Goal: Task Accomplishment & Management: Use online tool/utility

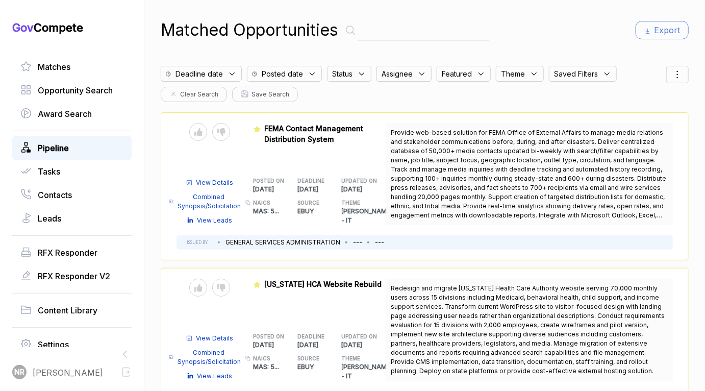
click at [66, 143] on span "Pipeline" at bounding box center [53, 148] width 31 height 12
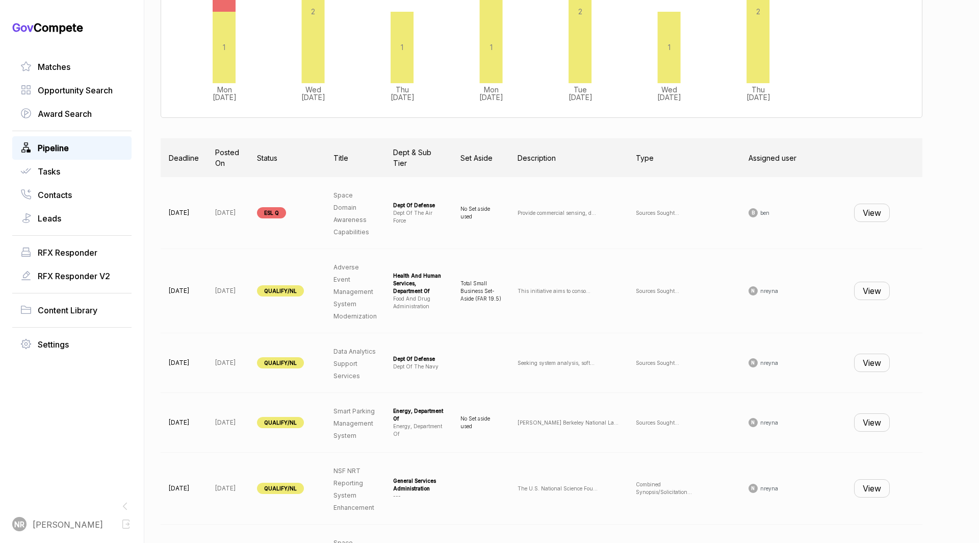
scroll to position [246, 0]
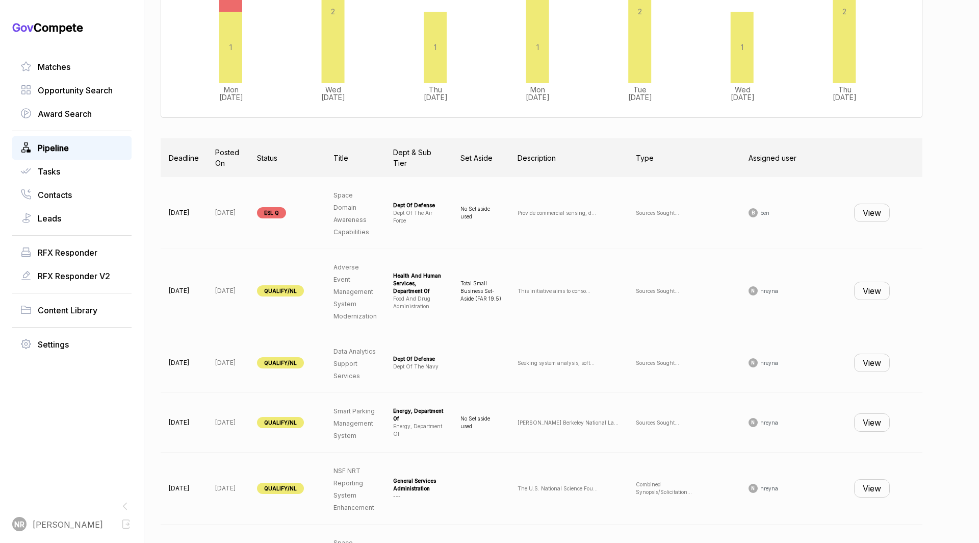
click at [704, 292] on button "View" at bounding box center [872, 291] width 36 height 18
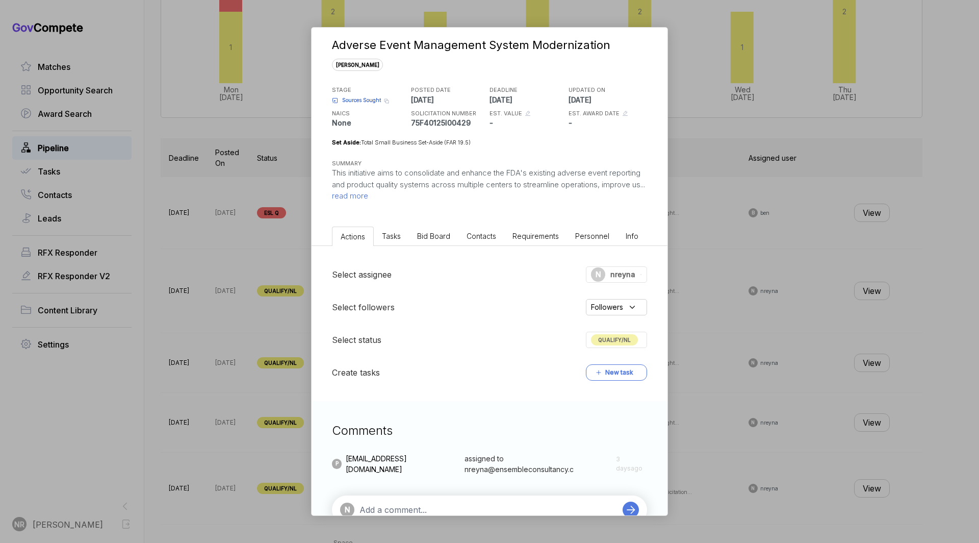
scroll to position [39, 0]
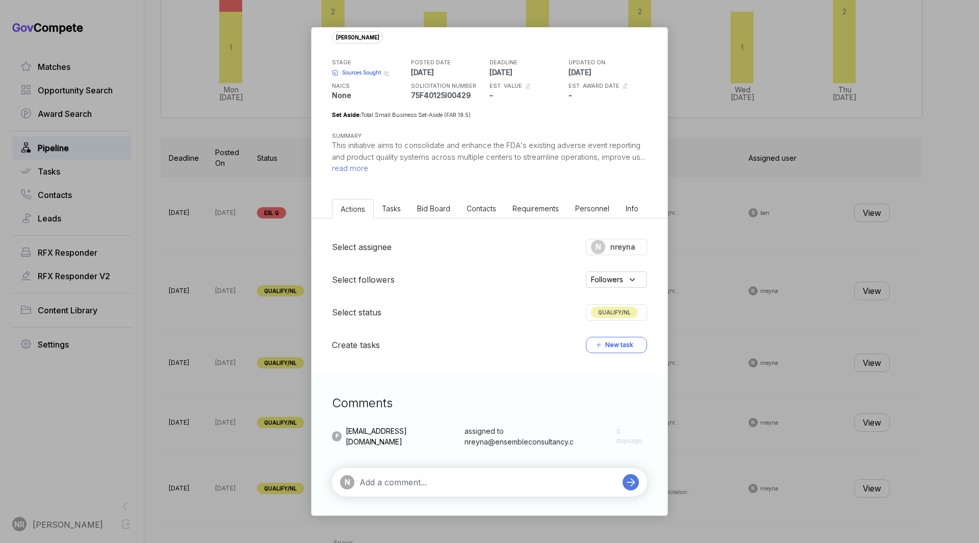
click at [368, 168] on span "read more" at bounding box center [350, 168] width 36 height 10
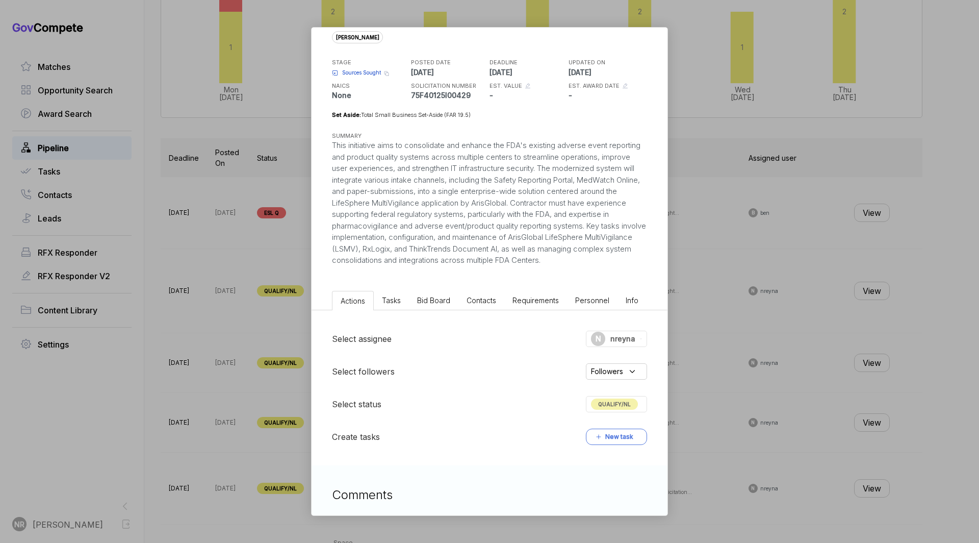
drag, startPoint x: 403, startPoint y: 273, endPoint x: 310, endPoint y: 141, distance: 161.7
click at [310, 141] on div "Adverse Event Management System Modernization sam STAGE Sources Sought Copy lin…" at bounding box center [489, 271] width 979 height 543
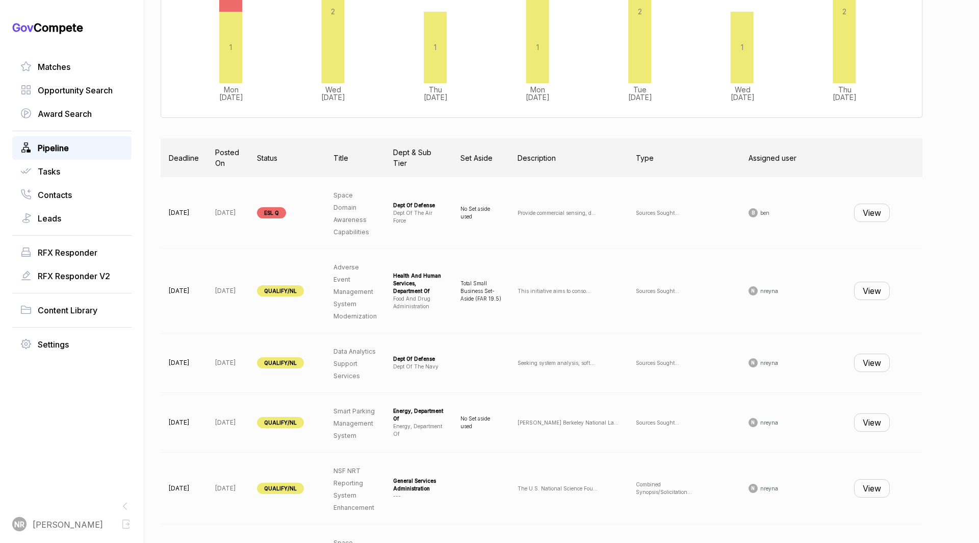
copy div "This initiative aims to consolidate and enhance the FDA's existing adverse even…"
click at [704, 288] on button "View" at bounding box center [872, 291] width 36 height 18
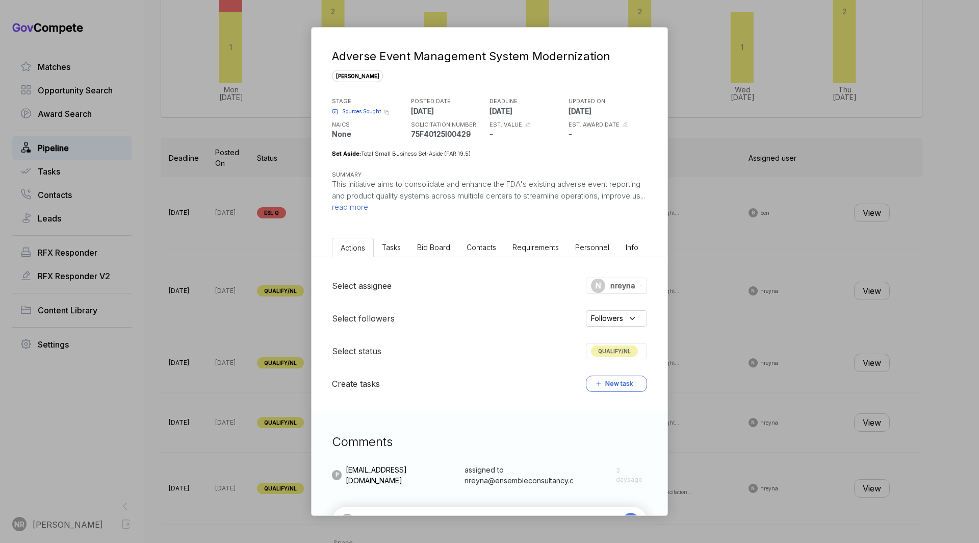
click at [368, 204] on span "read more" at bounding box center [350, 207] width 36 height 10
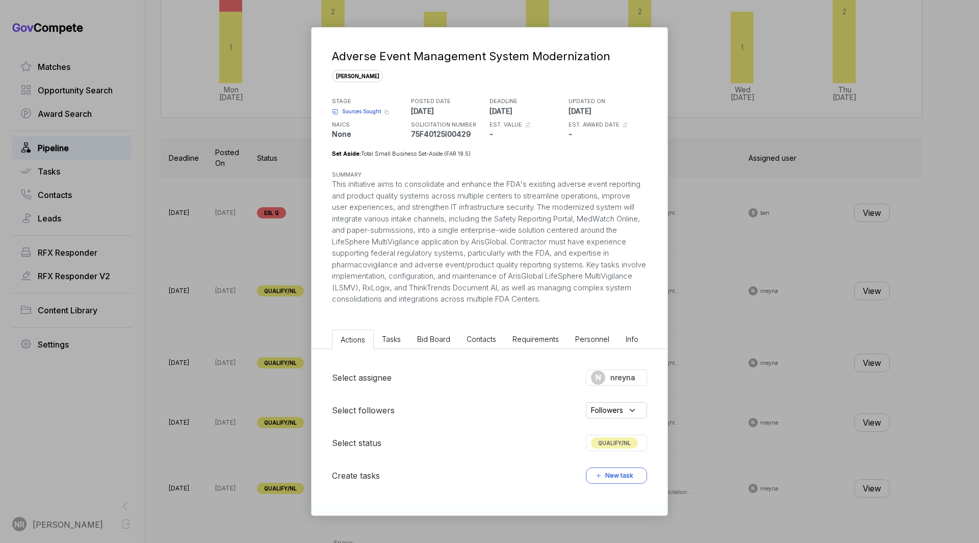
drag, startPoint x: 365, startPoint y: 301, endPoint x: 331, endPoint y: 183, distance: 123.8
click at [331, 183] on div "Adverse Event Management System Modernization sam STAGE Sources Sought Copy lin…" at bounding box center [490, 166] width 356 height 277
copy div "This initiative aims to consolidate and enhance the FDA's existing adverse even…"
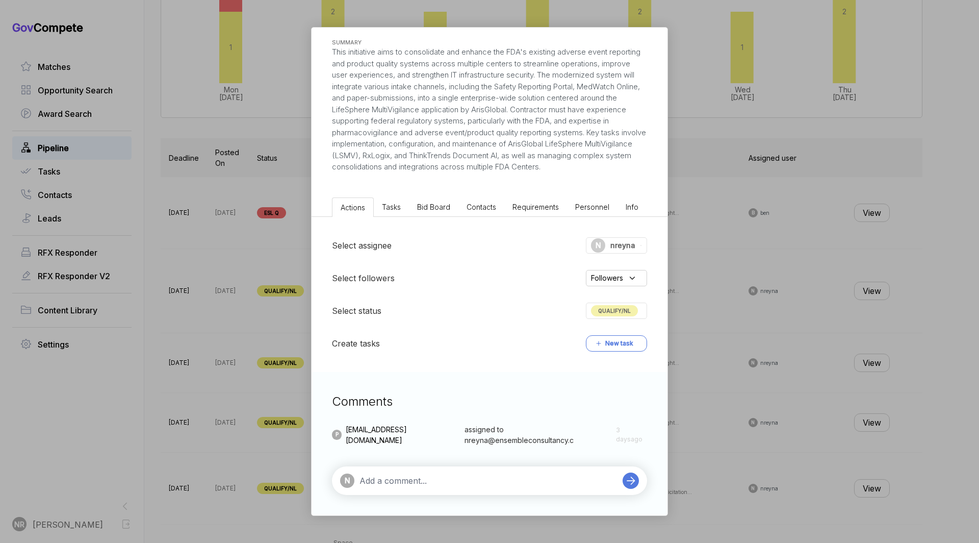
click at [467, 390] on textarea at bounding box center [489, 480] width 258 height 12
paste textarea "Not a Fit: This opportunity is highly specialized around pharmacovigilance syst…"
type textarea "Not a Fit: This opportunity is highly specialized around pharmacovigilance syst…"
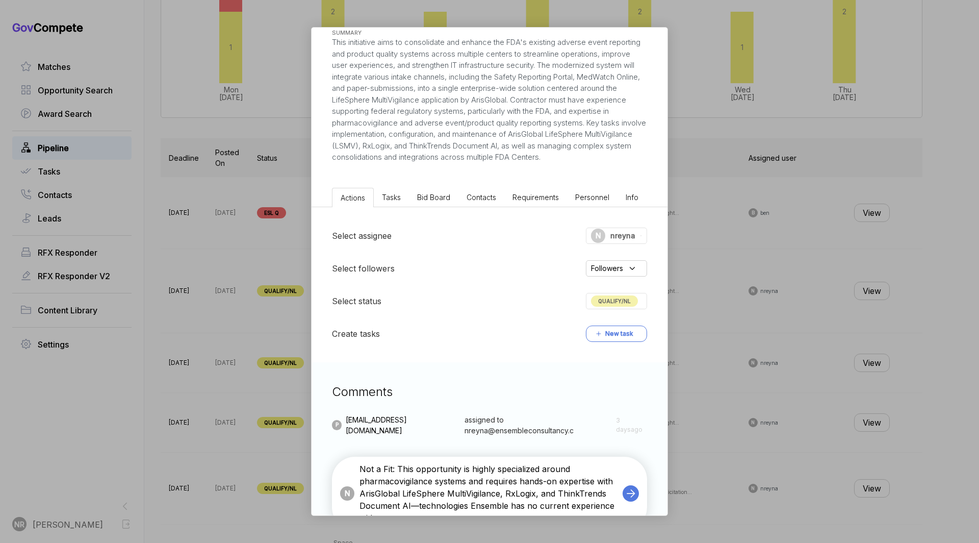
click at [626, 390] on icon at bounding box center [631, 493] width 14 height 14
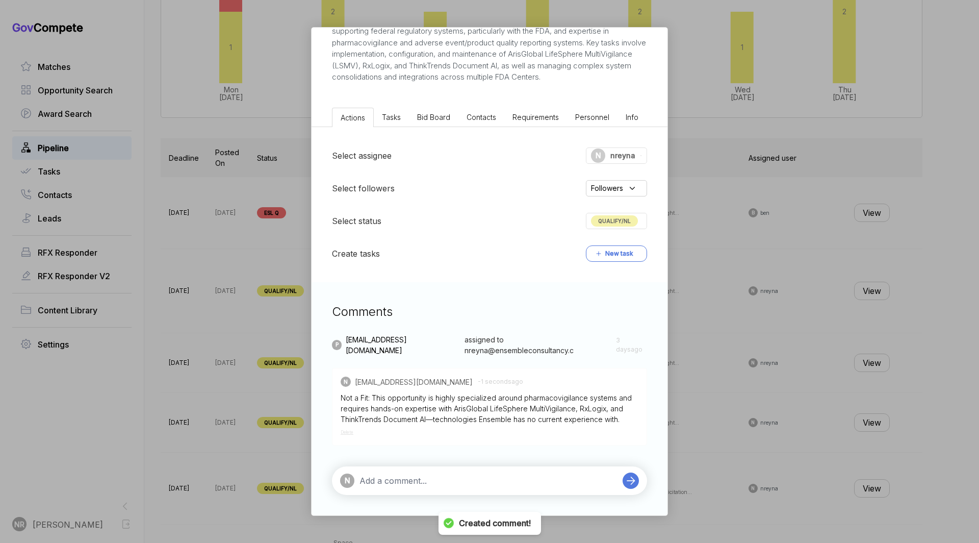
scroll to position [231, 0]
click at [550, 390] on textarea at bounding box center [489, 480] width 258 height 12
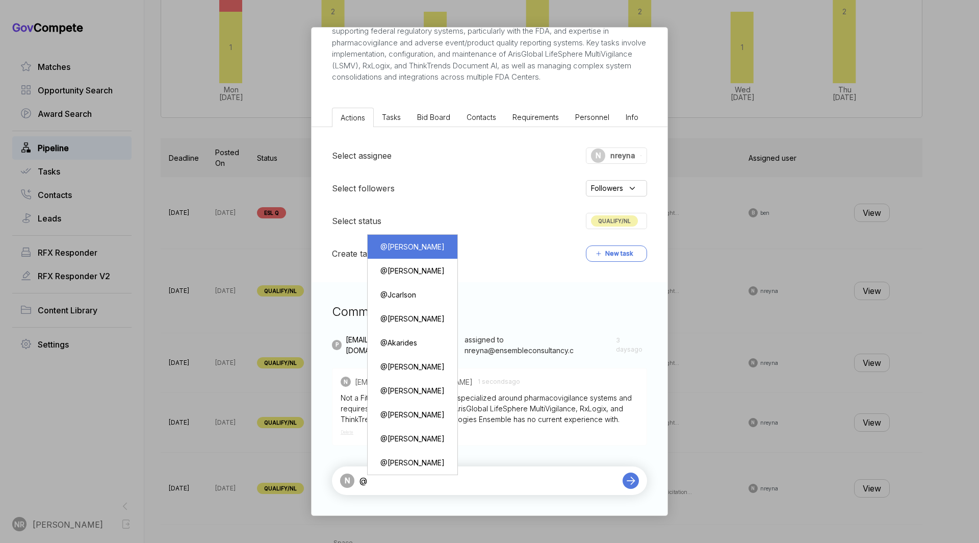
type textarea "@[PERSON_NAME]"
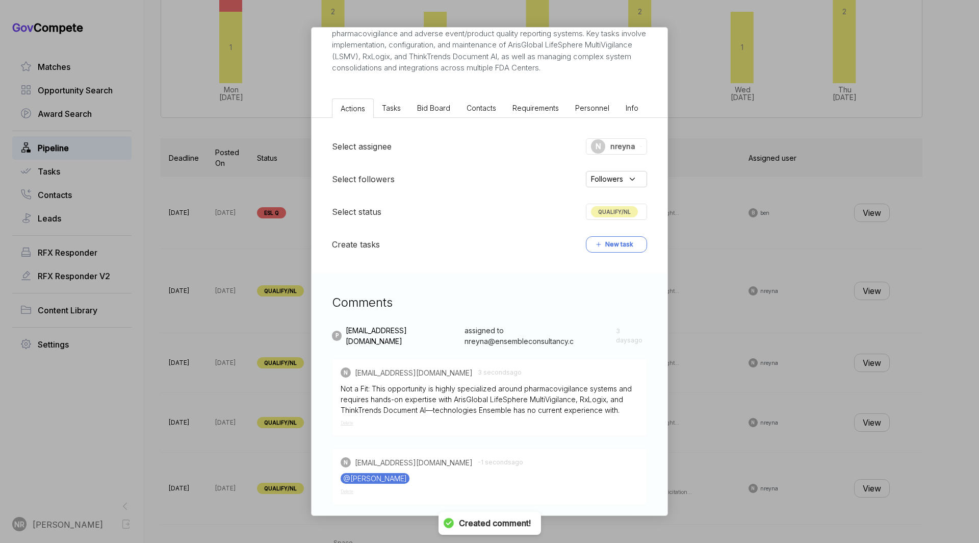
click at [607, 214] on div "QUALIFY/NL" at bounding box center [616, 212] width 61 height 16
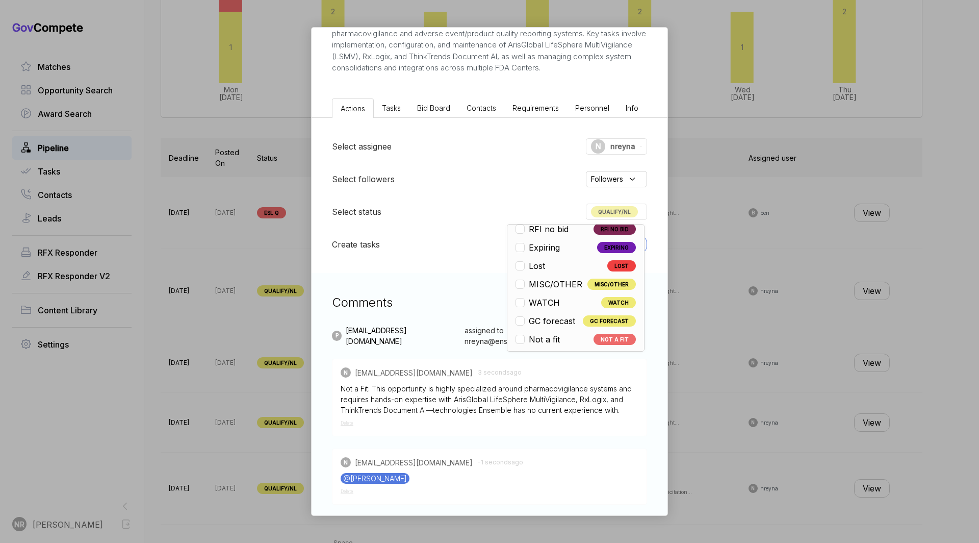
scroll to position [238, 0]
click at [547, 337] on ul "Open OPEN Qualify/NL QUALIFY/NL Pursuit RFI PURSUIT RFI RFI Submit RFI SUBMIT P…" at bounding box center [576, 172] width 120 height 343
click at [545, 344] on span "Not a fit" at bounding box center [544, 338] width 31 height 12
checkbox input "false"
checkbox input "true"
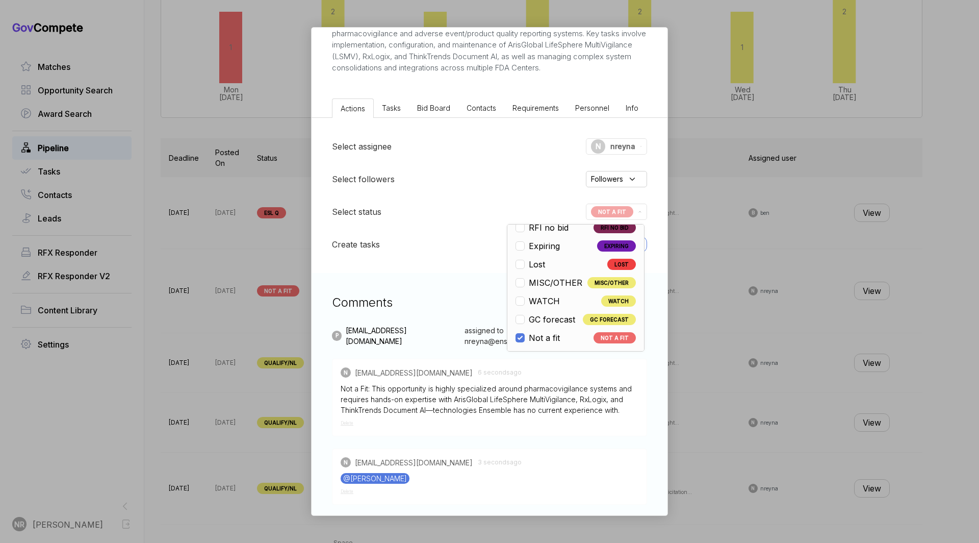
click at [704, 173] on div "Adverse Event Management System Modernization sam STAGE Sources Sought Copy lin…" at bounding box center [489, 271] width 979 height 543
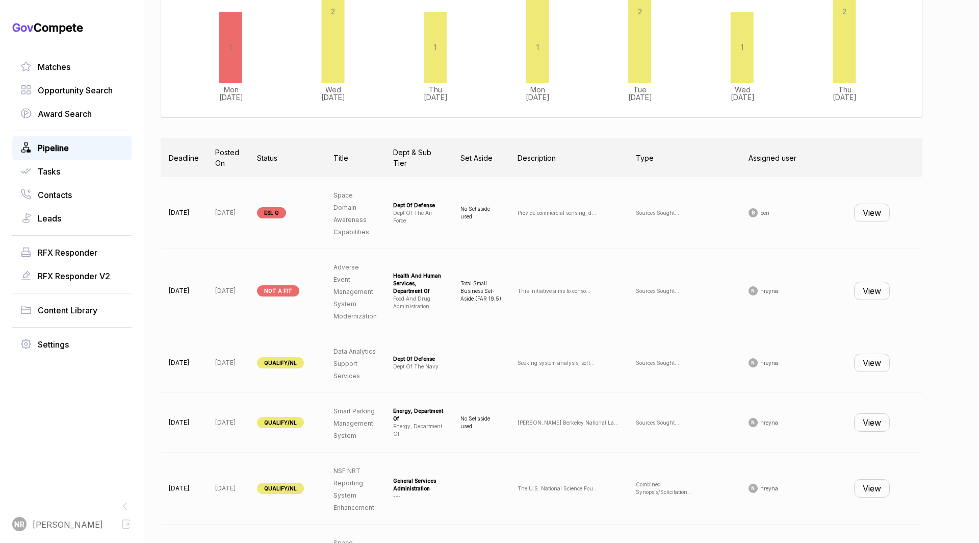
click at [704, 362] on button "View" at bounding box center [872, 362] width 36 height 18
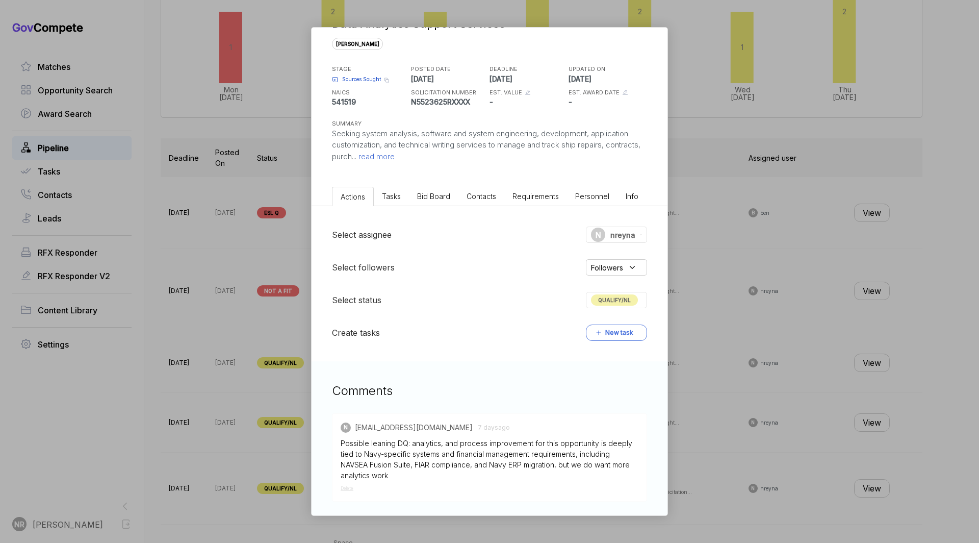
scroll to position [32, 0]
click at [423, 161] on p "Seeking system analysis, software and system engineering, development, applicat…" at bounding box center [489, 145] width 315 height 35
click at [395, 153] on span "read more" at bounding box center [376, 156] width 38 height 10
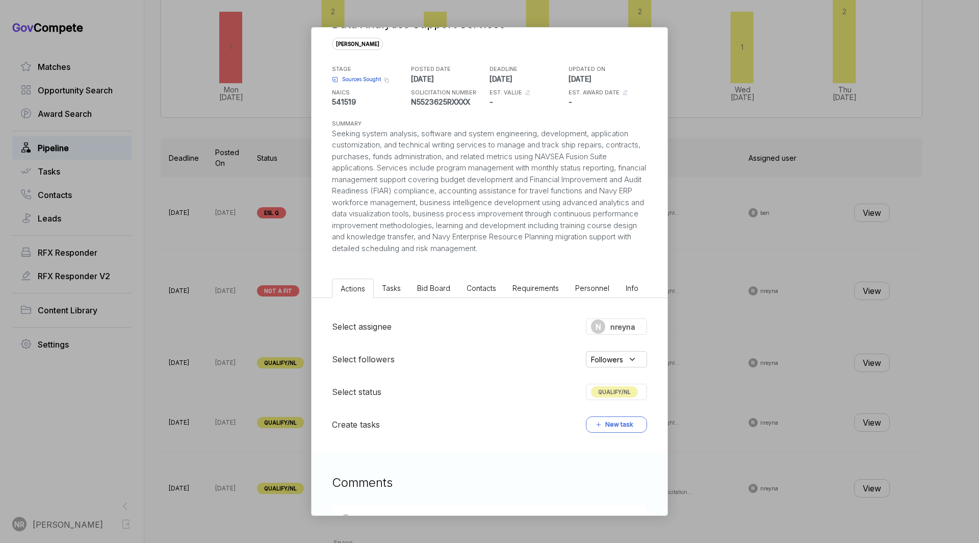
drag, startPoint x: 606, startPoint y: 244, endPoint x: 317, endPoint y: 135, distance: 308.6
click at [317, 135] on div "Data Analytics Support Services sam STAGE Sources Sought Copy link POSTED DATE …" at bounding box center [490, 124] width 356 height 259
copy div "Seeking system analysis, software and system engineering, development, applicat…"
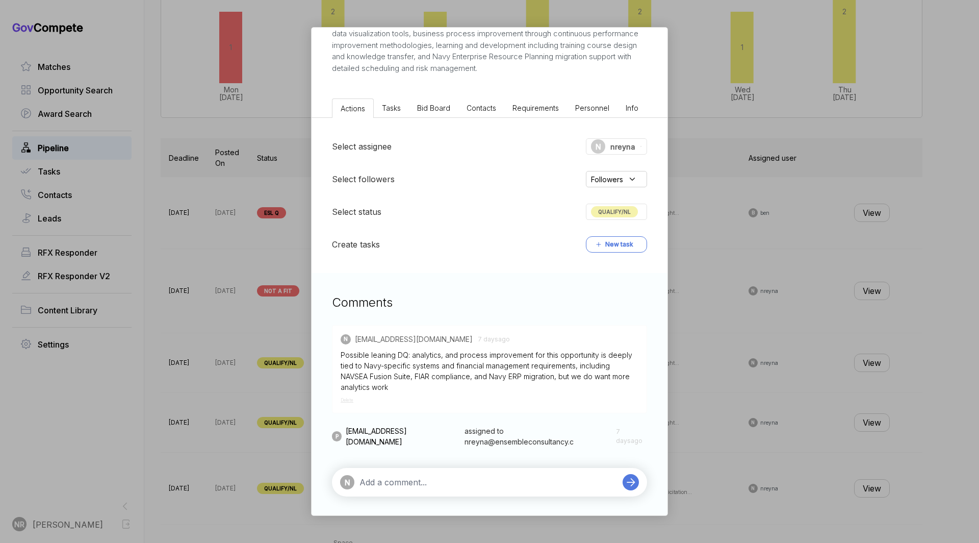
click at [453, 390] on textarea at bounding box center [489, 482] width 258 height 12
paste textarea "Not a Fit: While Ensemble has capabilities in application development, analytic…"
type textarea "Not a Fit: While Ensemble has capabilities in application development, analytic…"
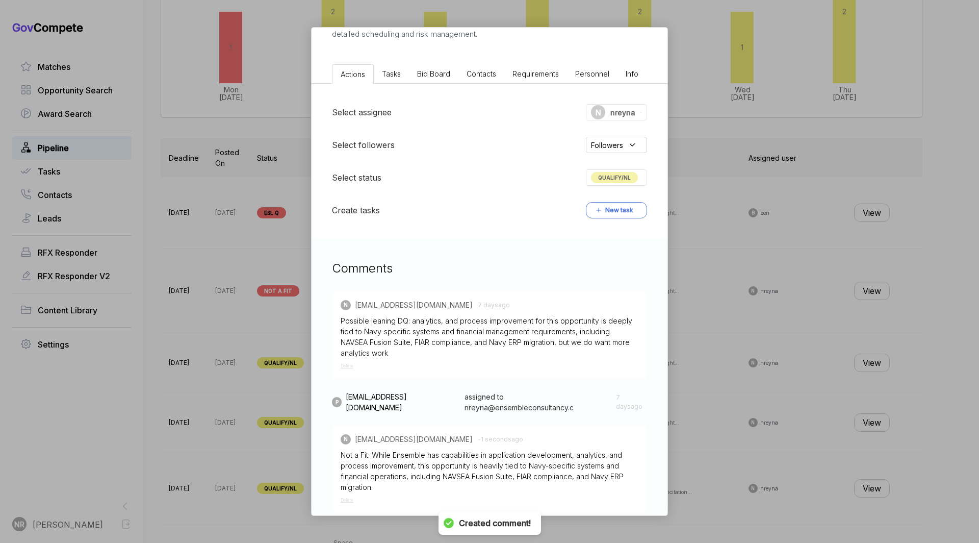
scroll to position [312, 0]
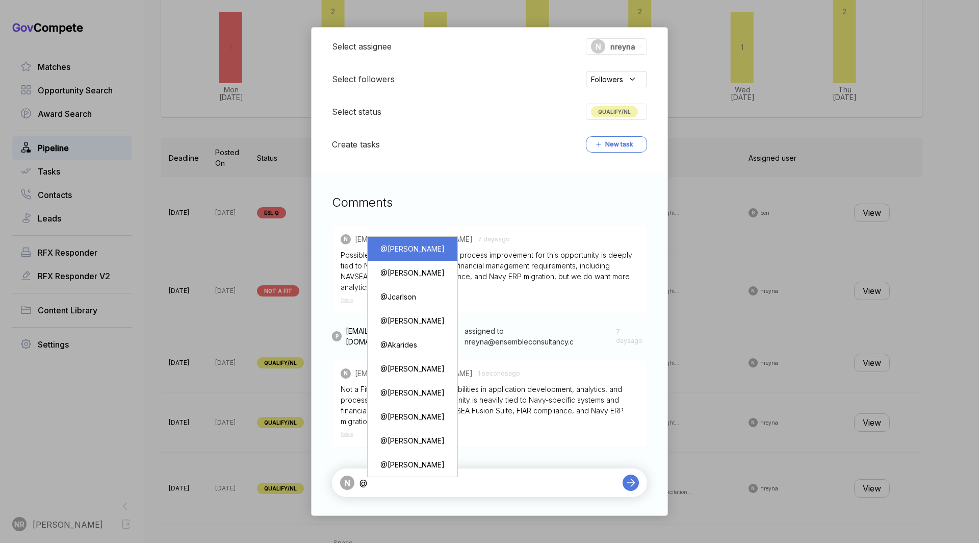
type textarea "@[PERSON_NAME]"
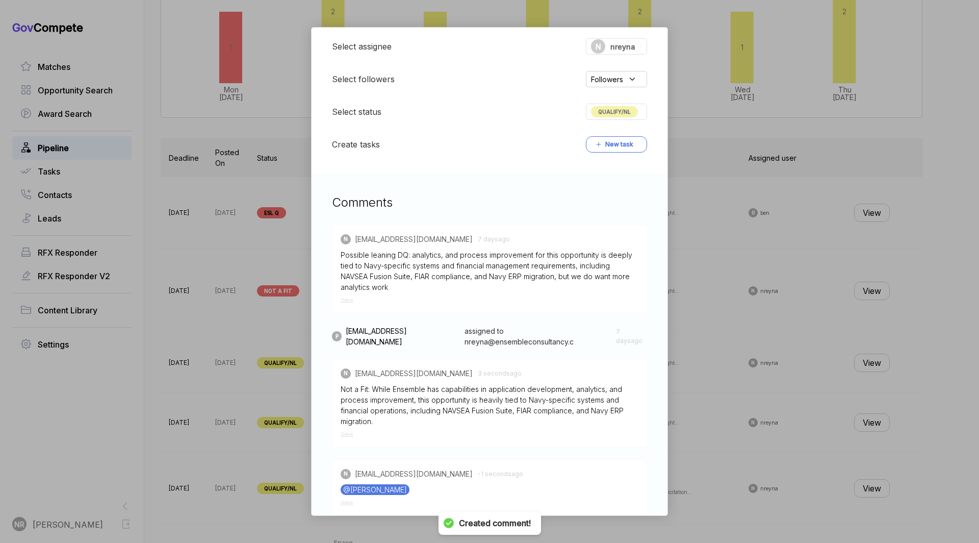
click at [612, 110] on span "QUALIFY/NL" at bounding box center [614, 111] width 47 height 11
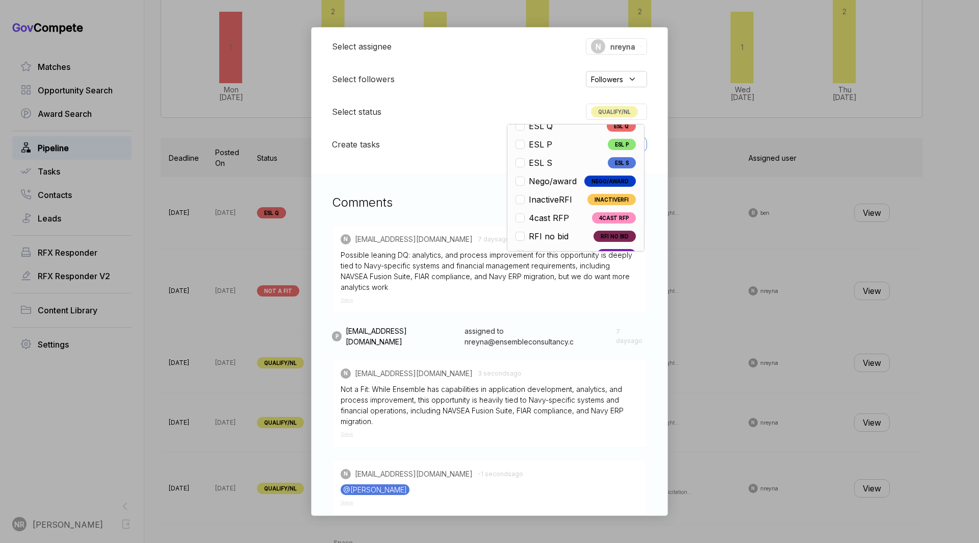
scroll to position [238, 0]
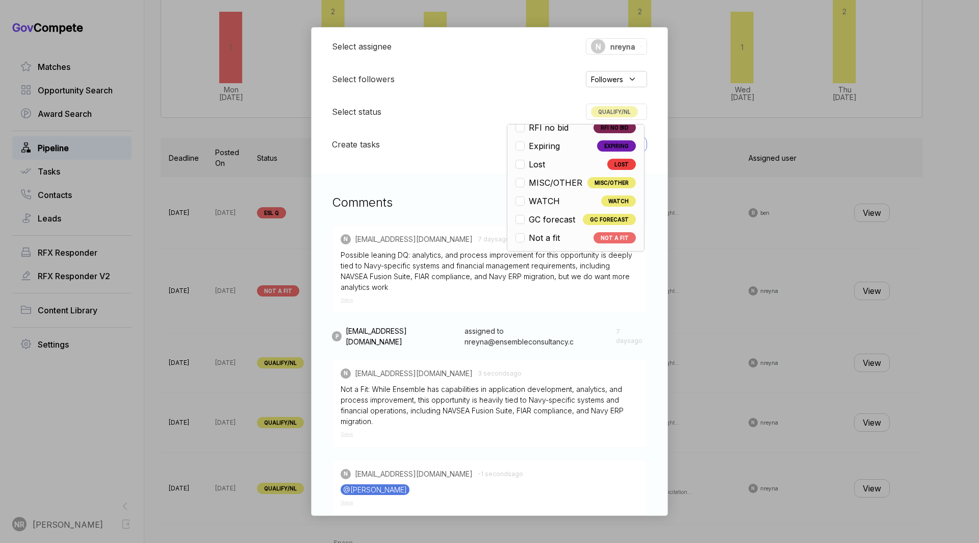
click at [551, 239] on span "Not a fit" at bounding box center [544, 238] width 31 height 12
checkbox input "false"
checkbox input "true"
click at [273, 193] on div "Data Analytics Support Services sam STAGE Sources Sought Copy link POSTED DATE …" at bounding box center [489, 271] width 979 height 543
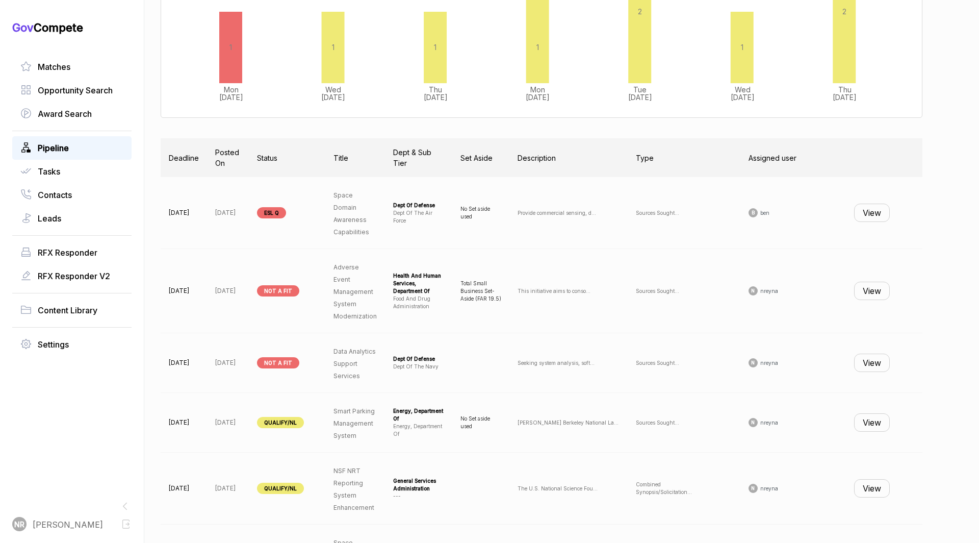
click at [704, 390] on button "View" at bounding box center [872, 422] width 36 height 18
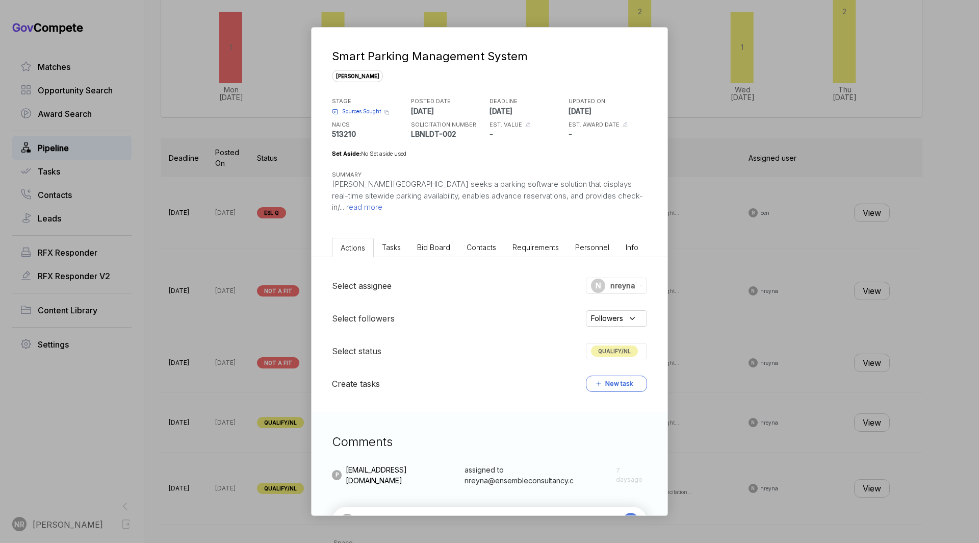
click at [383, 208] on span "read more" at bounding box center [363, 207] width 38 height 10
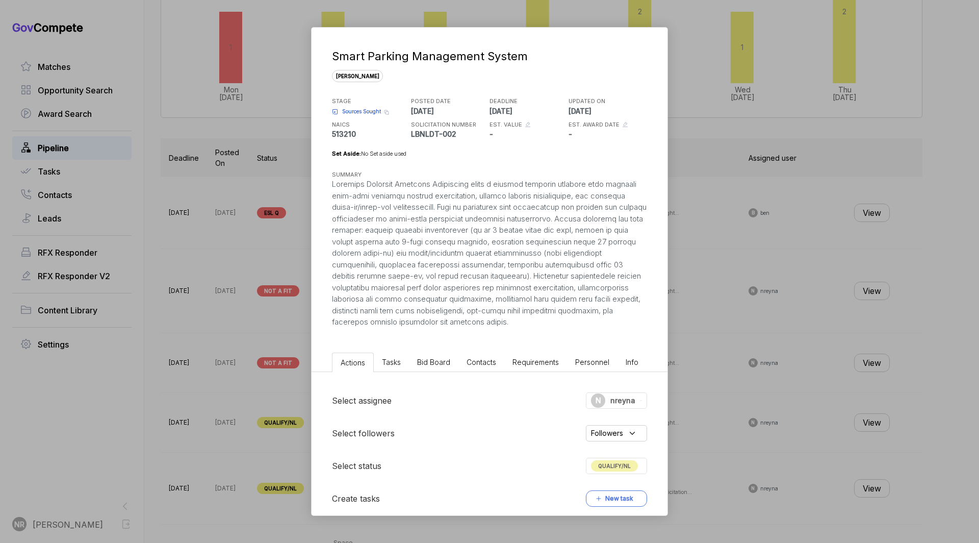
drag, startPoint x: 535, startPoint y: 326, endPoint x: 332, endPoint y: 186, distance: 246.7
click at [332, 186] on div at bounding box center [489, 253] width 315 height 149
copy div "Lawrence Berkeley National Laboratory seeks a parking software solution that di…"
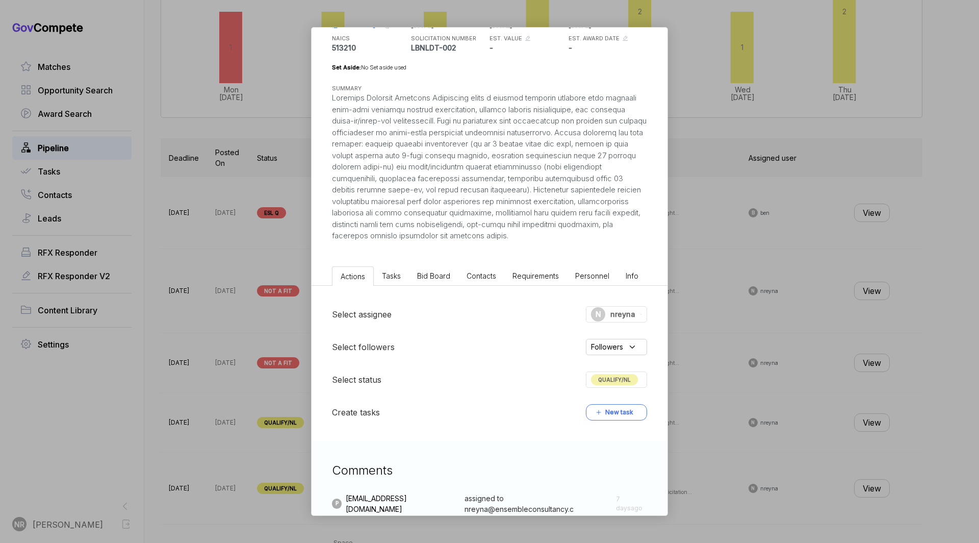
scroll to position [154, 0]
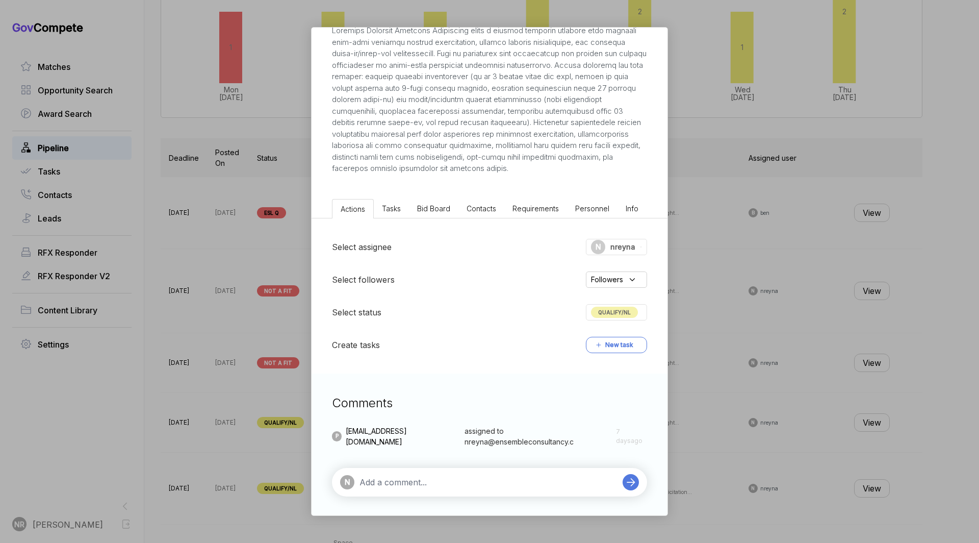
click at [451, 390] on textarea at bounding box center [489, 482] width 258 height 12
paste textarea "Not a Fit: While Ensemble has strong experience with cloud-based applications, …"
type textarea "Not a Fit: While Ensemble has strong experience with cloud-based applications, …"
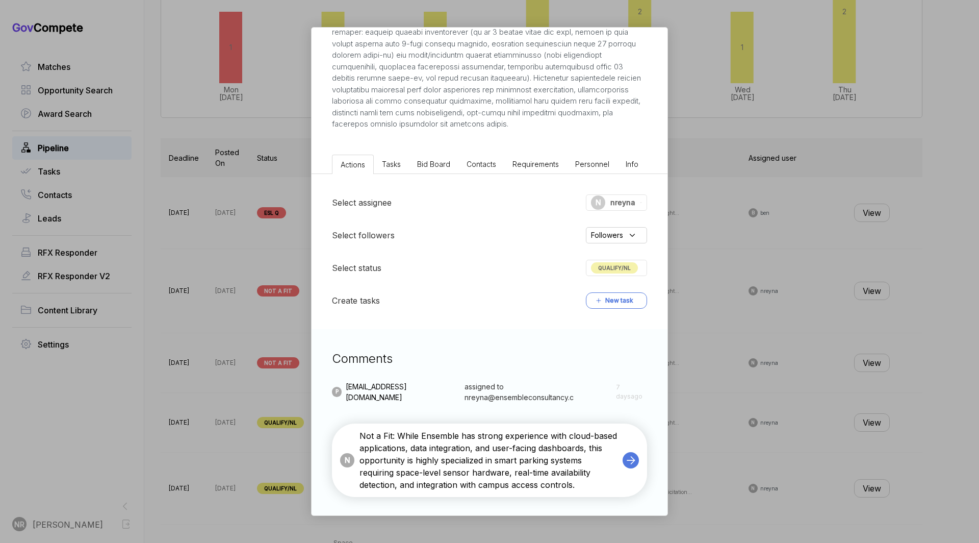
scroll to position [198, 0]
click at [636, 390] on icon at bounding box center [631, 459] width 14 height 14
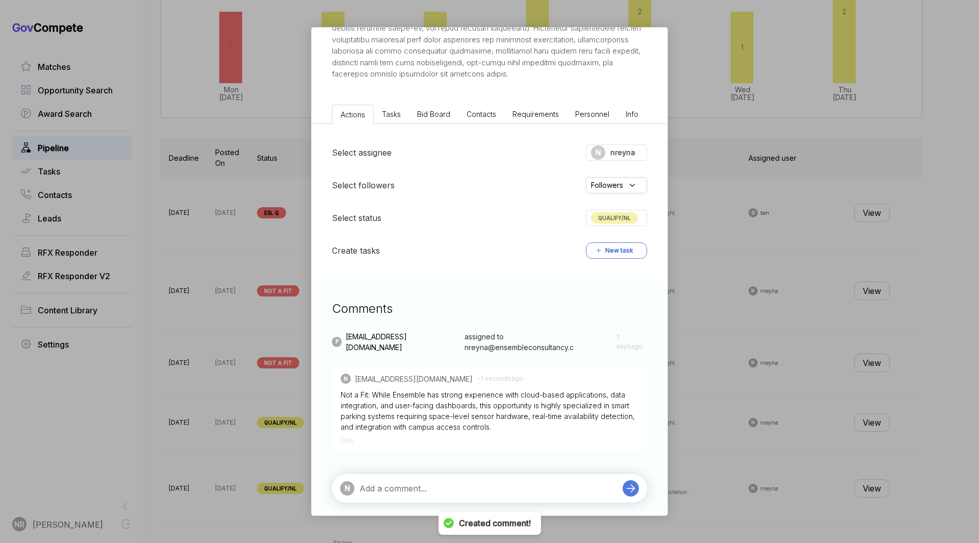
scroll to position [253, 0]
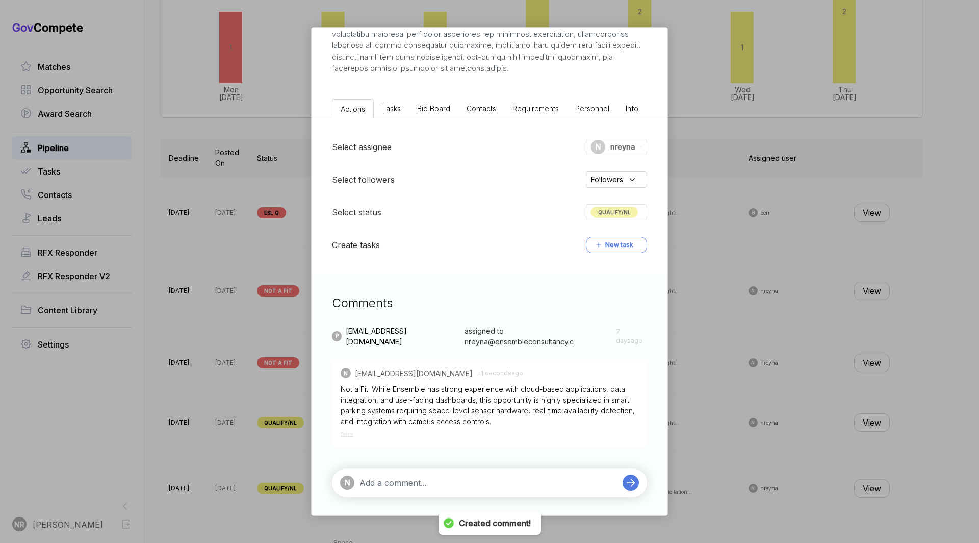
click at [521, 390] on textarea at bounding box center [489, 482] width 258 height 12
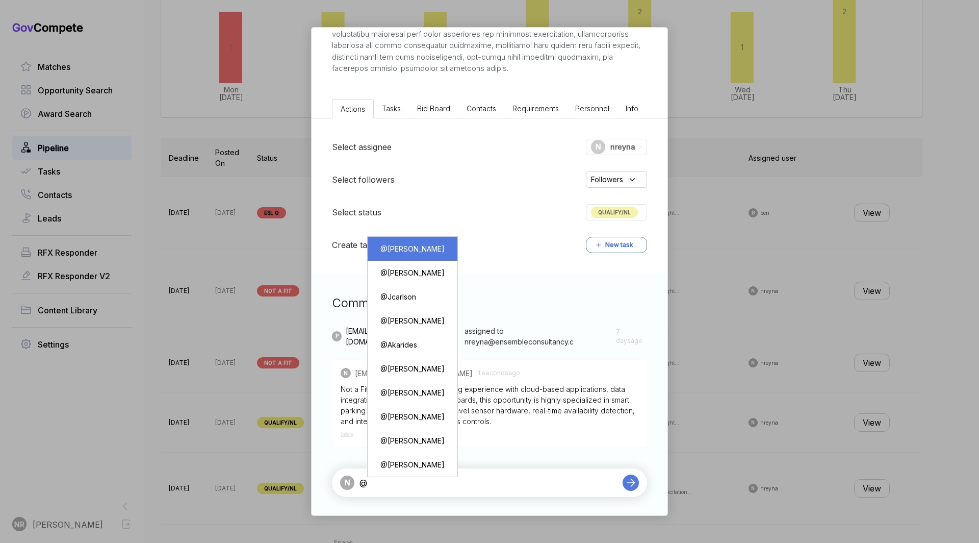
type textarea "@[PERSON_NAME]"
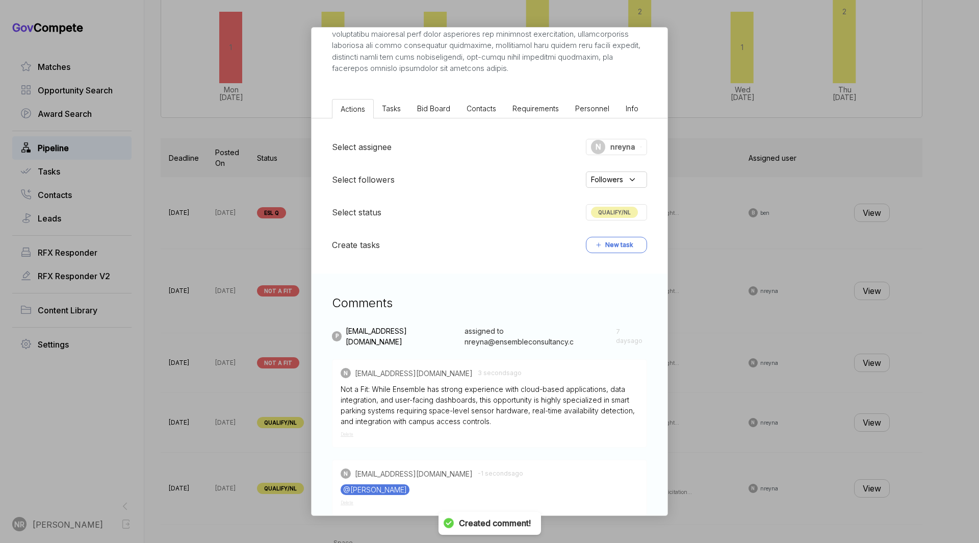
click at [631, 212] on span "QUALIFY/NL" at bounding box center [614, 212] width 47 height 11
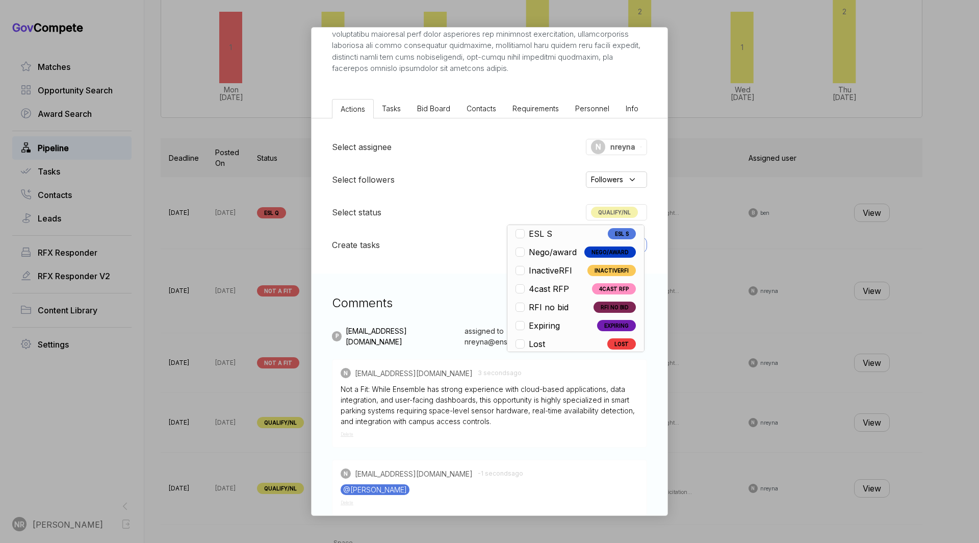
scroll to position [238, 0]
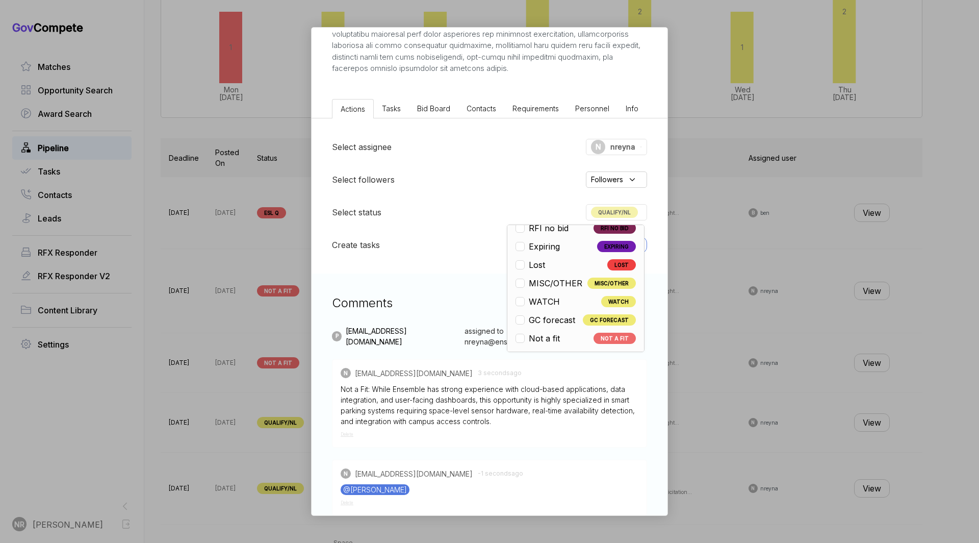
click at [561, 334] on div "Not a fit" at bounding box center [540, 338] width 49 height 12
checkbox input "false"
checkbox input "true"
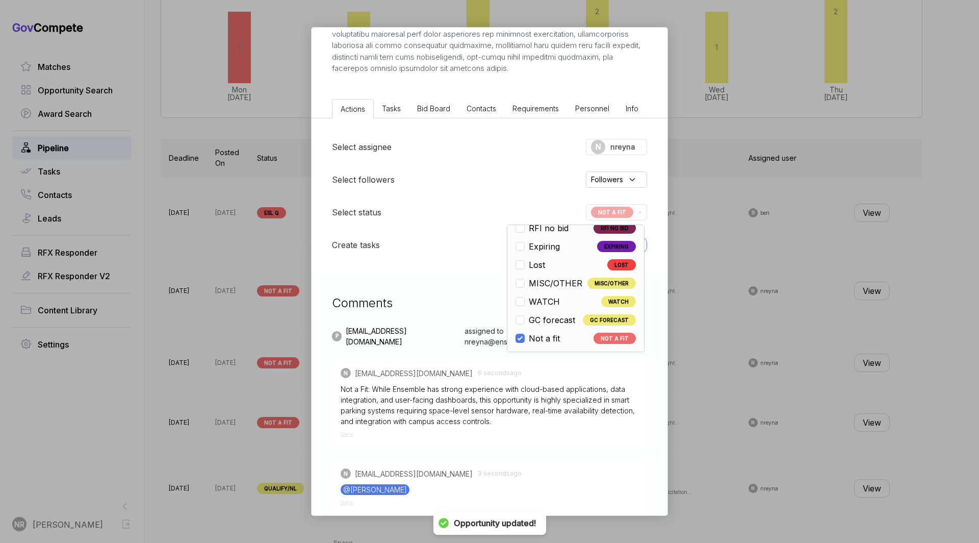
click at [543, 384] on div "Not a Fit: While Ensemble has strong experience with cloud-based applications, …" at bounding box center [490, 405] width 298 height 43
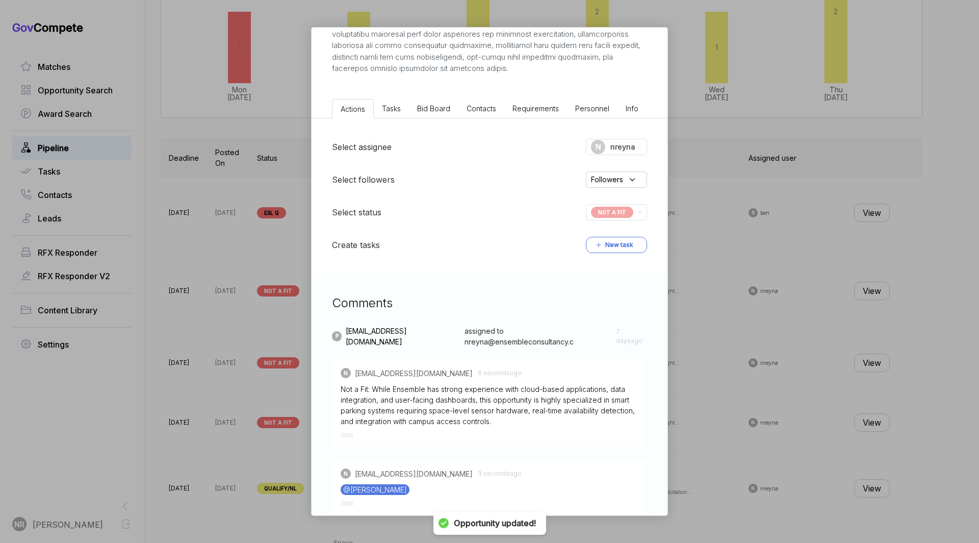
click at [704, 210] on div "Smart Parking Management System sam STAGE Sources Sought Copy link POSTED DATE …" at bounding box center [489, 271] width 979 height 543
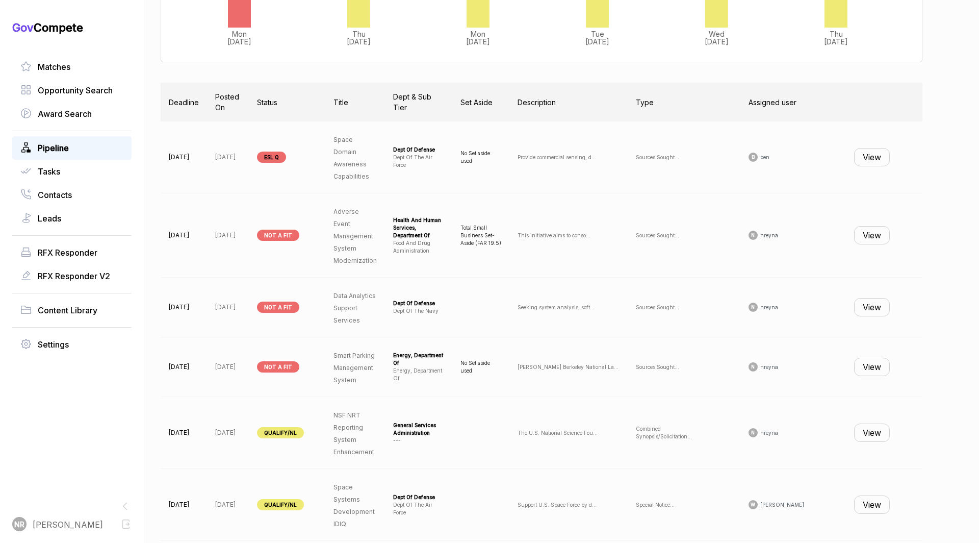
scroll to position [370, 0]
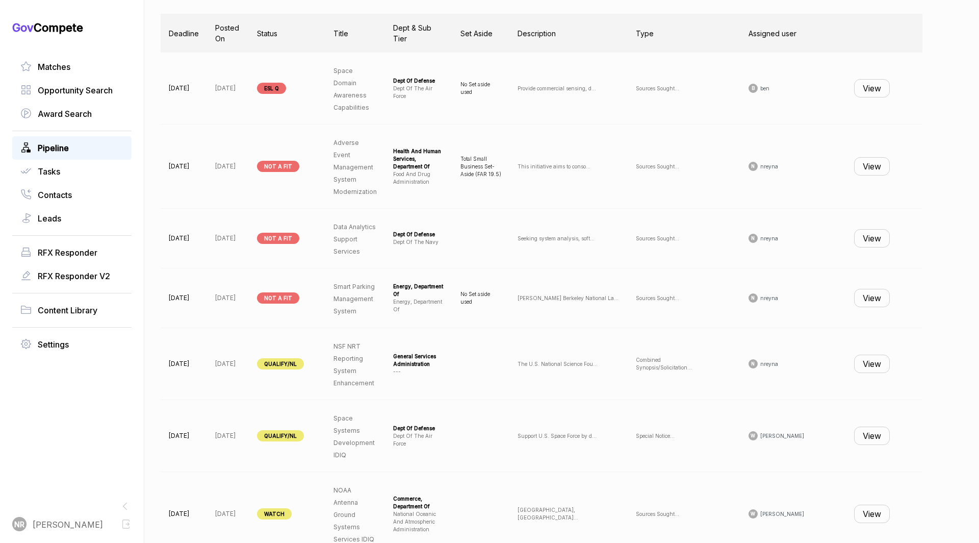
click at [704, 300] on button "View" at bounding box center [872, 298] width 36 height 18
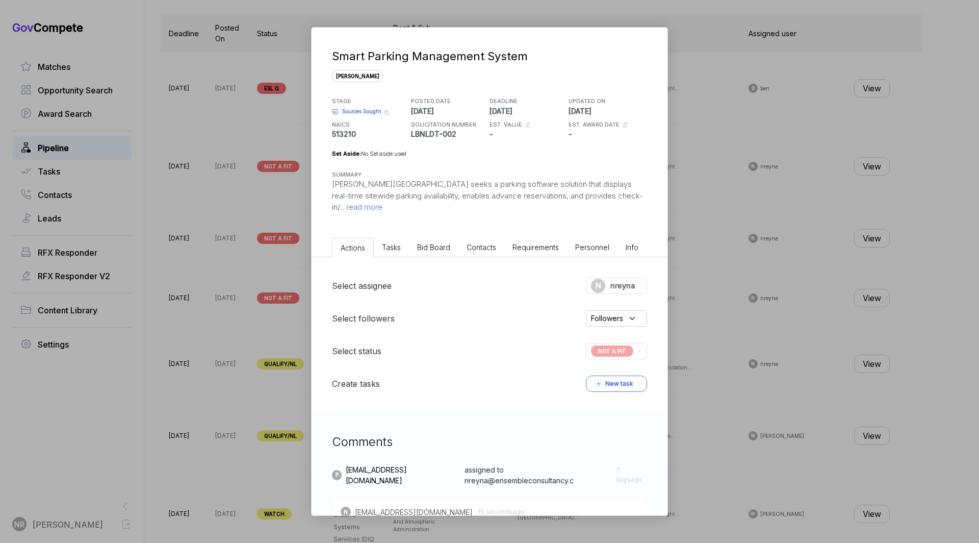
click at [210, 375] on div "Smart Parking Management System sam STAGE Sources Sought Copy link POSTED DATE …" at bounding box center [489, 271] width 979 height 543
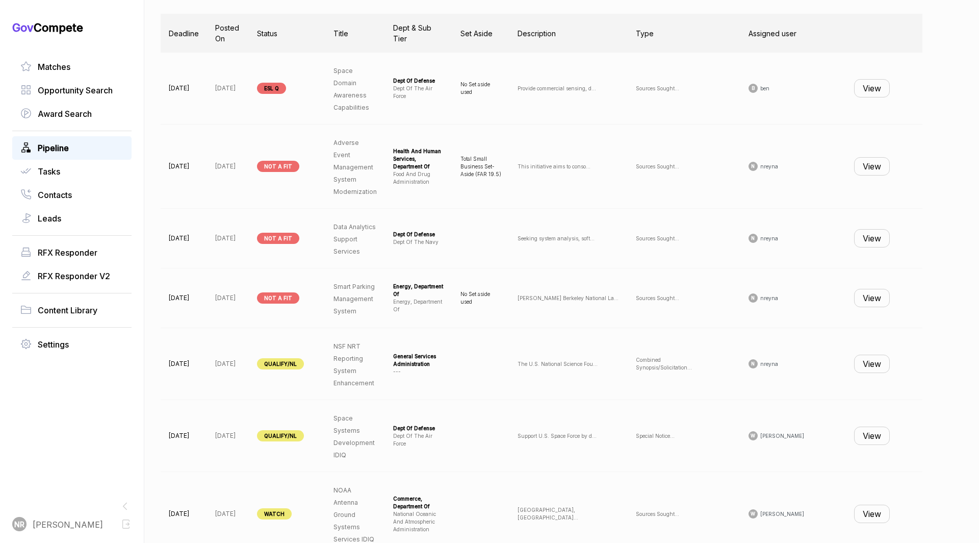
click at [704, 359] on button "View" at bounding box center [872, 363] width 36 height 18
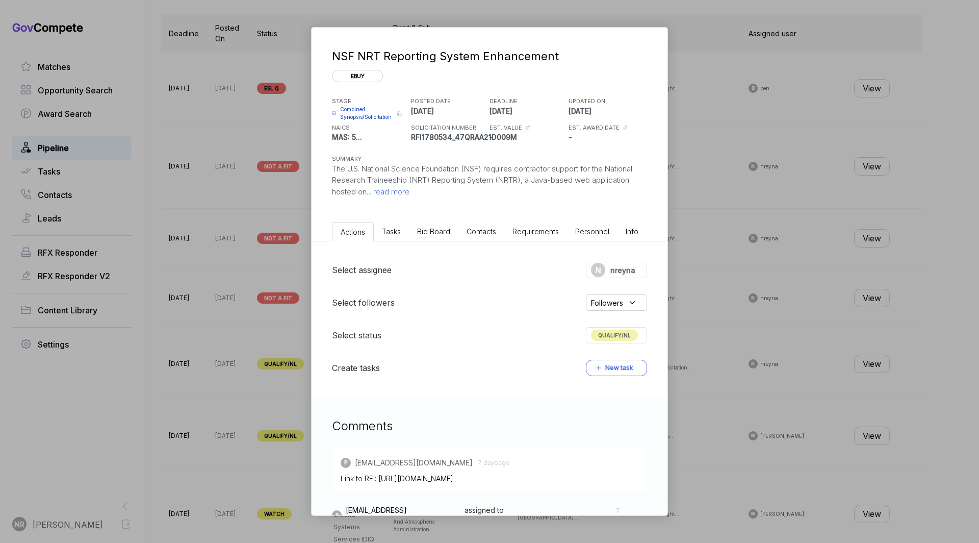
click at [397, 191] on span "read more" at bounding box center [390, 192] width 38 height 10
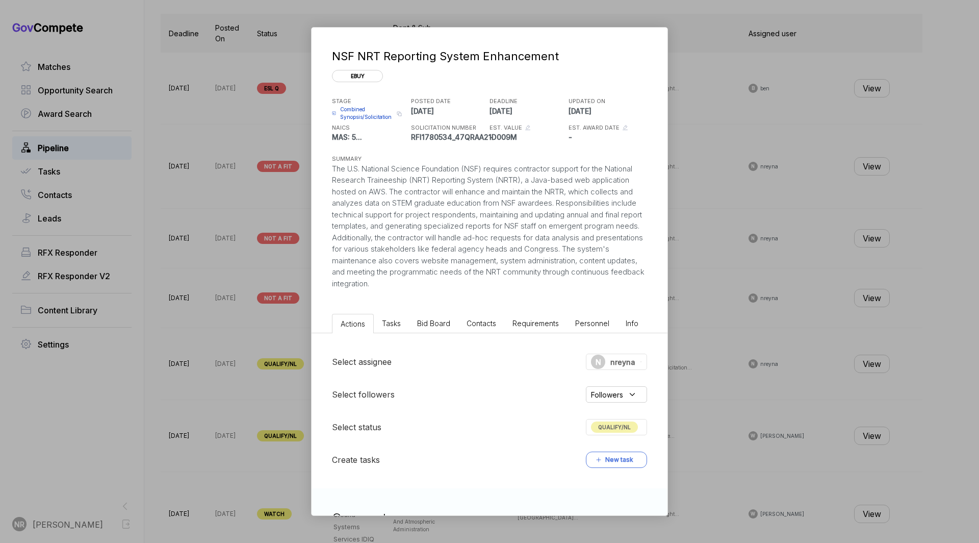
drag, startPoint x: 460, startPoint y: 284, endPoint x: 309, endPoint y: 165, distance: 192.8
click at [309, 165] on div "NSF NRT Reporting System Enhancement ebuy STAGE Combined Synopsis/Solicitation …" at bounding box center [489, 271] width 979 height 543
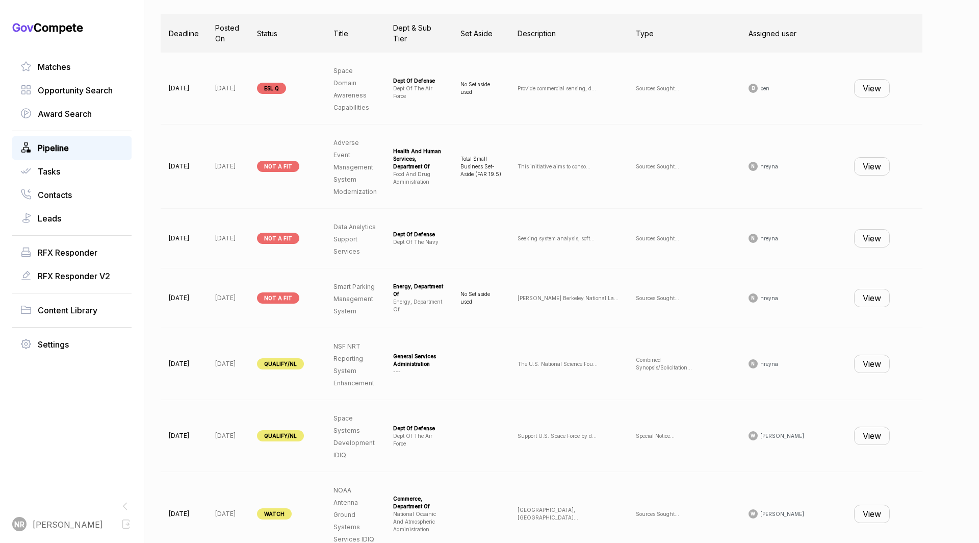
click at [704, 361] on button "View" at bounding box center [872, 363] width 36 height 18
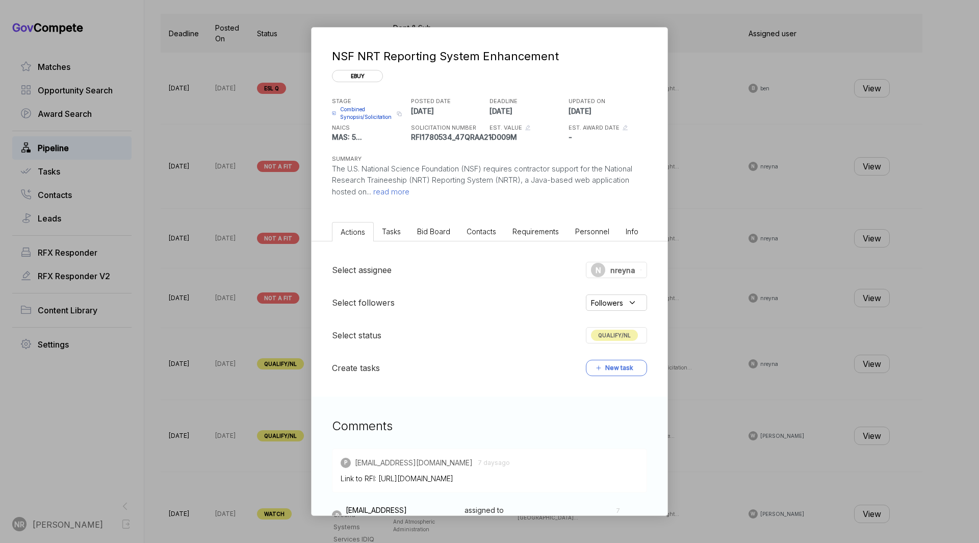
click at [393, 190] on span "read more" at bounding box center [390, 192] width 38 height 10
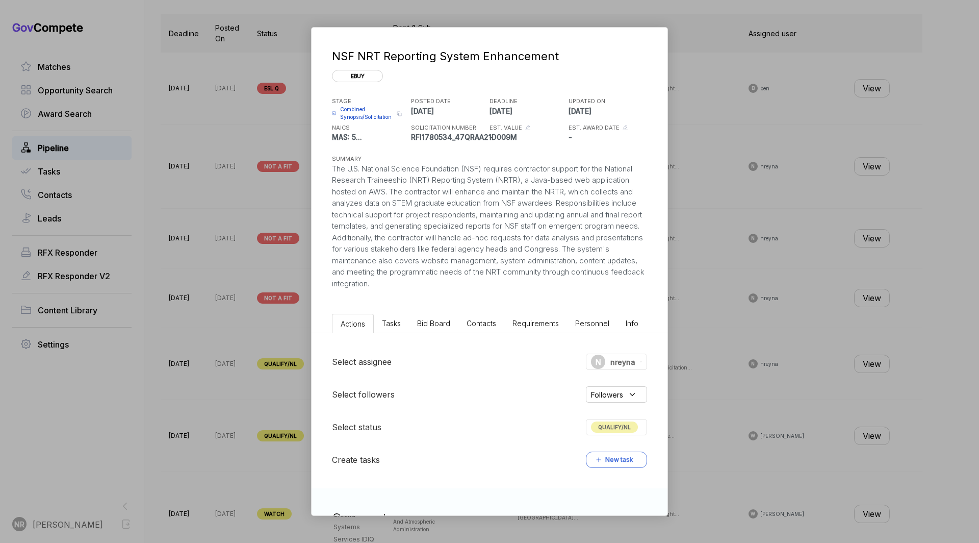
drag, startPoint x: 447, startPoint y: 281, endPoint x: 318, endPoint y: 172, distance: 168.6
click at [318, 172] on div "NSF NRT Reporting System Enhancement ebuy STAGE Combined Synopsis/Solicitation …" at bounding box center [490, 159] width 356 height 262
copy div "The U.S. National Science Foundation (NSF) requires contractor support for the …"
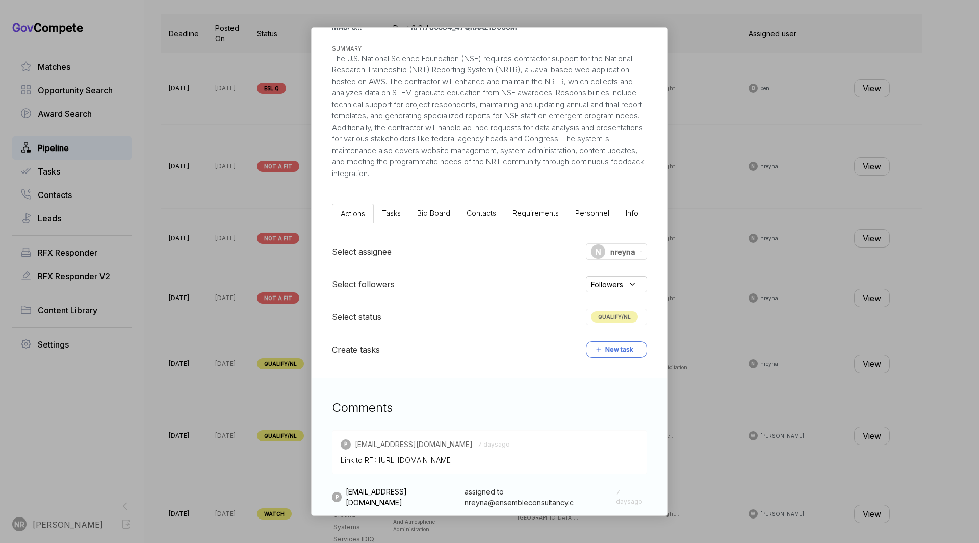
scroll to position [171, 0]
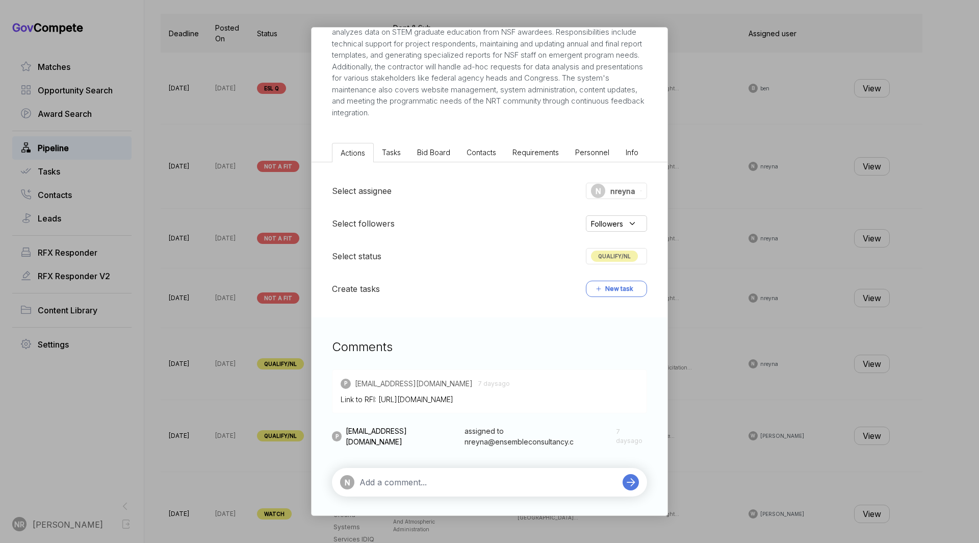
click at [457, 390] on textarea at bounding box center [489, 482] width 258 height 12
paste textarea "Not a Fit: While Ensemble has strong capabilities in AWS-hosted systems, data r…"
type textarea "Not a Fit: While Ensemble has strong capabilities in AWS-hosted systems, data r…"
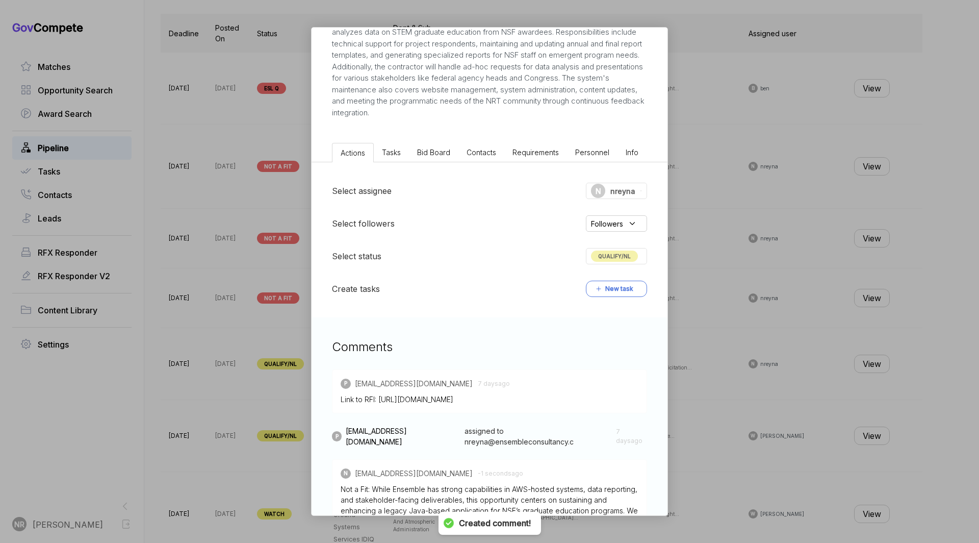
click at [605, 264] on div "Select assignee N nreyna Select followers Followers Select status QUALIFY/NL Cr…" at bounding box center [490, 239] width 356 height 155
click at [605, 256] on span "QUALIFY/NL" at bounding box center [614, 255] width 47 height 11
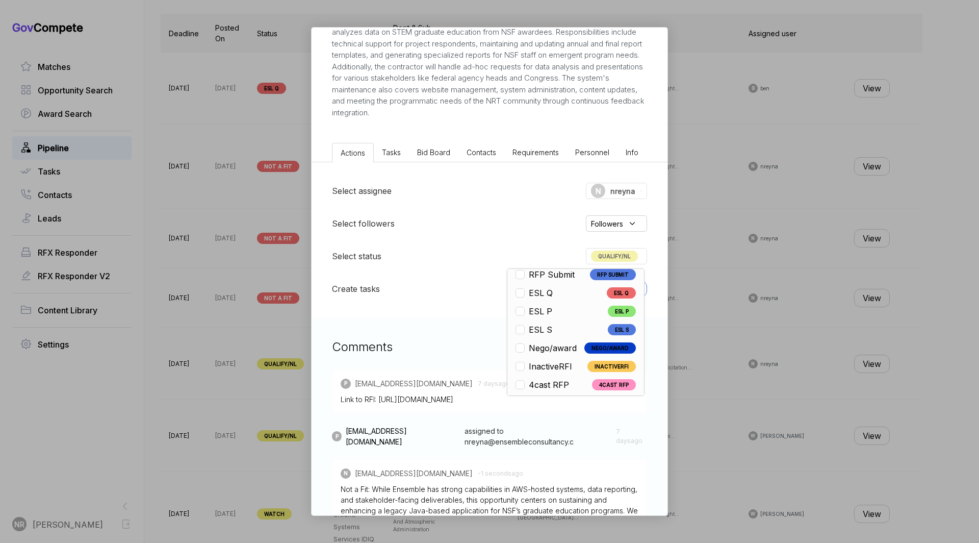
scroll to position [238, 0]
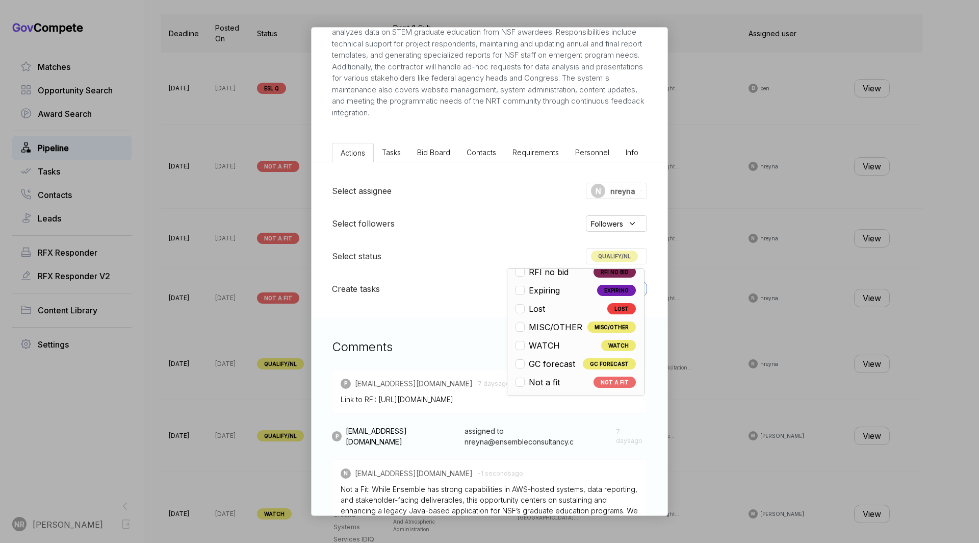
click at [541, 379] on span "Not a fit" at bounding box center [544, 382] width 31 height 12
checkbox input "false"
checkbox input "true"
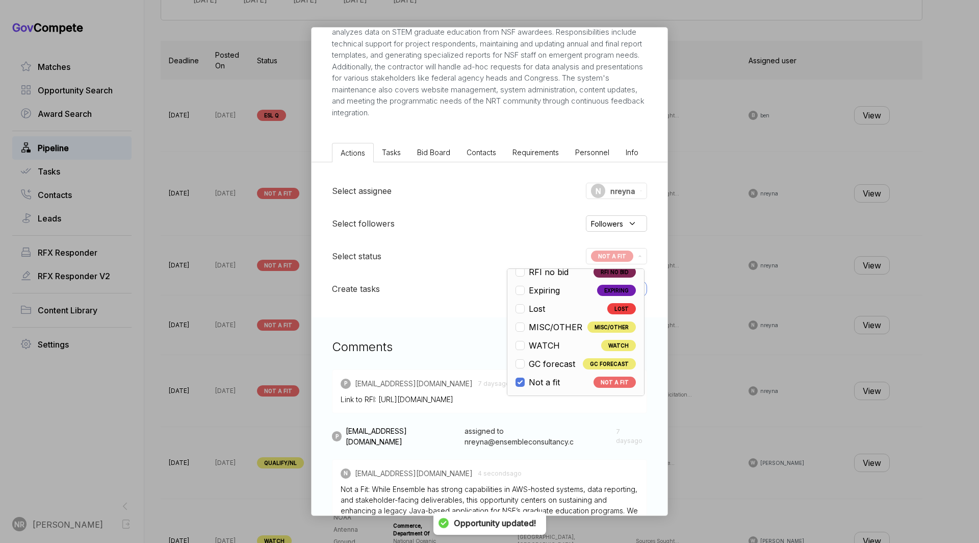
scroll to position [370, 0]
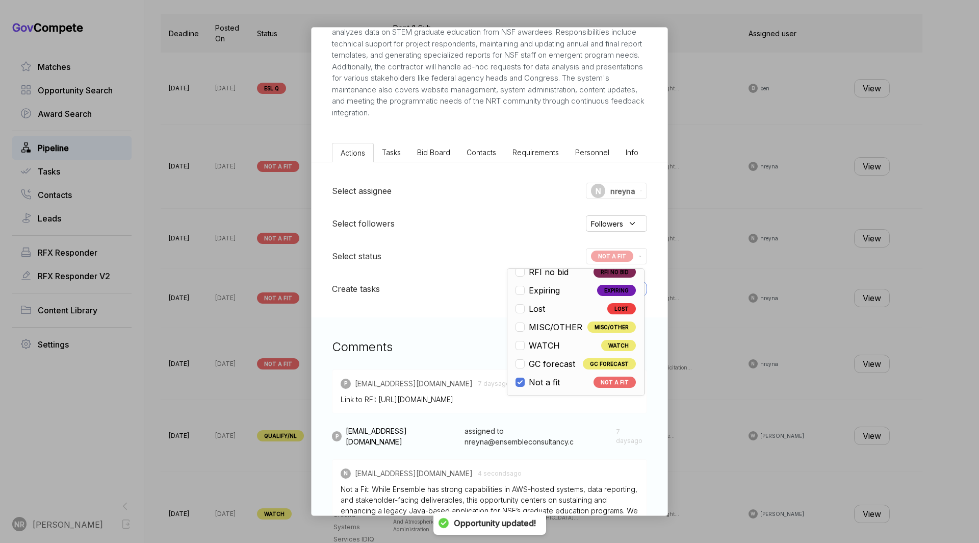
click at [484, 322] on div "Comments P pwilson@ensembleconsultancy.com 7 days ago Link to RFI: https://feed…" at bounding box center [490, 472] width 356 height 311
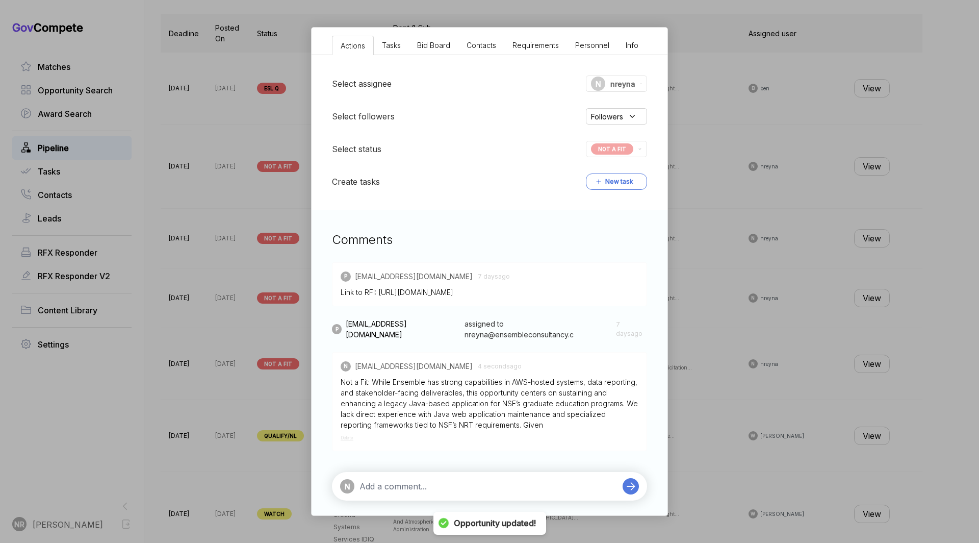
scroll to position [282, 0]
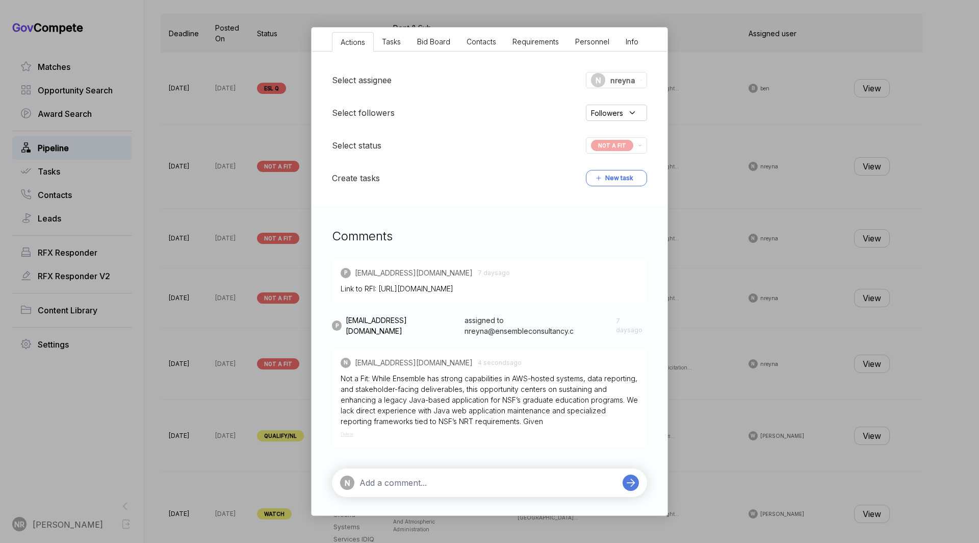
click at [492, 390] on textarea at bounding box center [489, 482] width 258 height 12
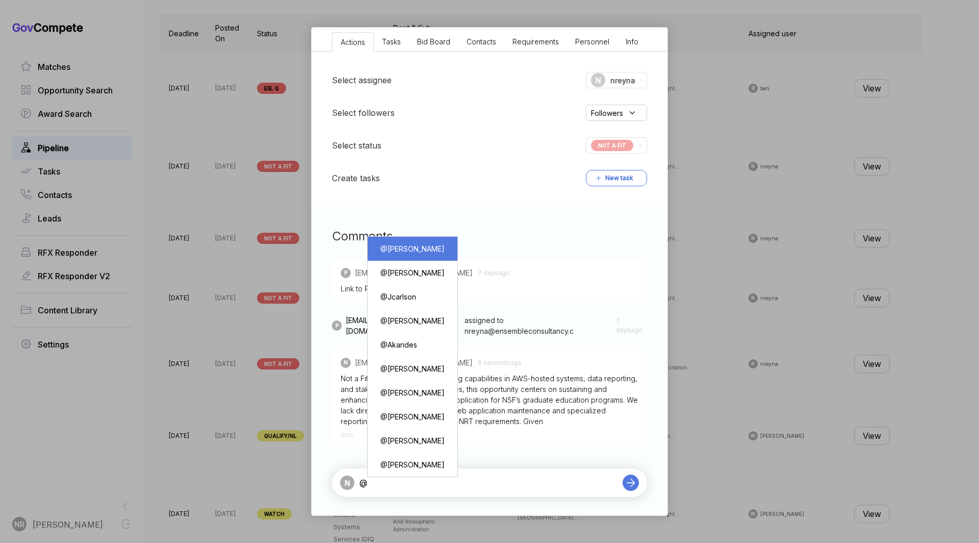
type textarea "@[PERSON_NAME]"
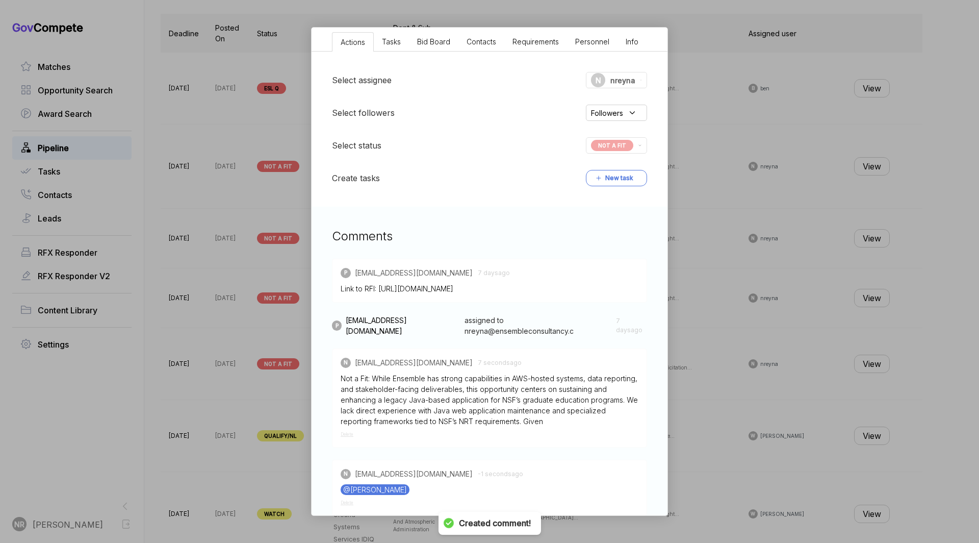
click at [704, 195] on div "NSF NRT Reporting System Enhancement ebuy STAGE Combined Synopsis/Solicitation …" at bounding box center [489, 271] width 979 height 543
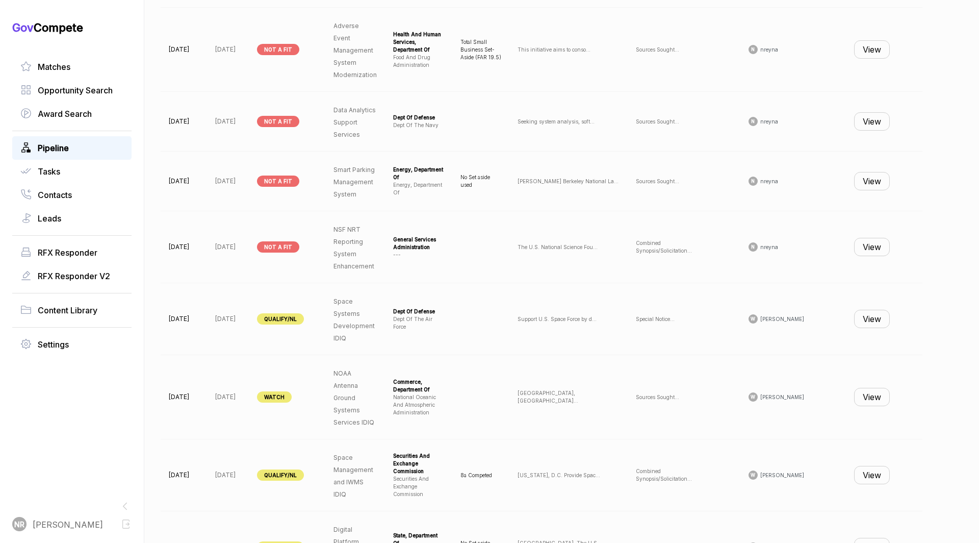
scroll to position [488, 0]
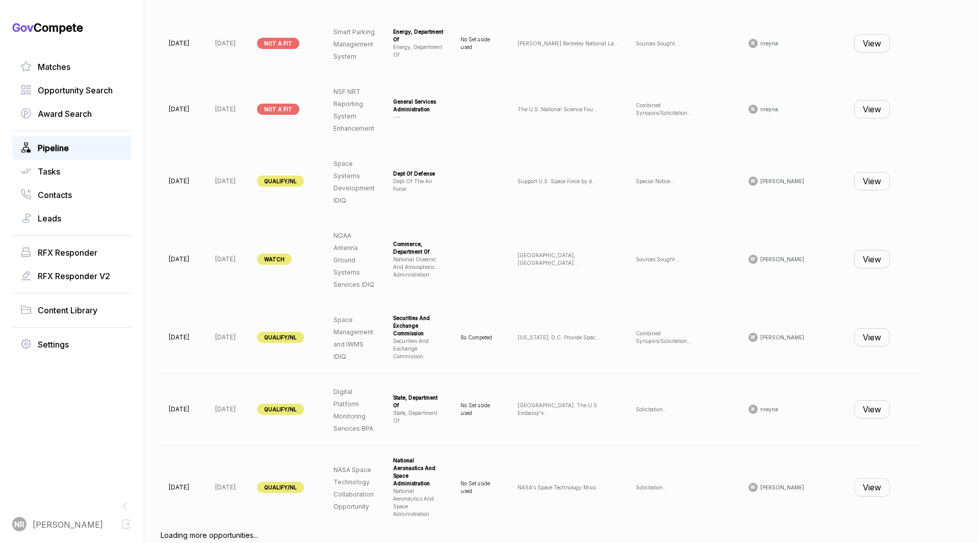
scroll to position [626, 0]
click at [704, 390] on button "View" at bounding box center [872, 408] width 36 height 18
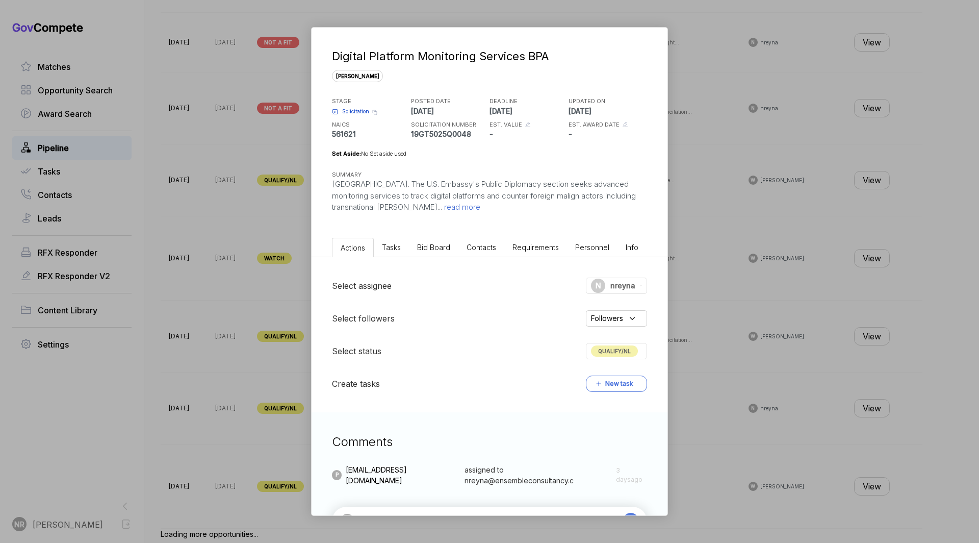
click at [442, 210] on span "read more" at bounding box center [461, 207] width 38 height 10
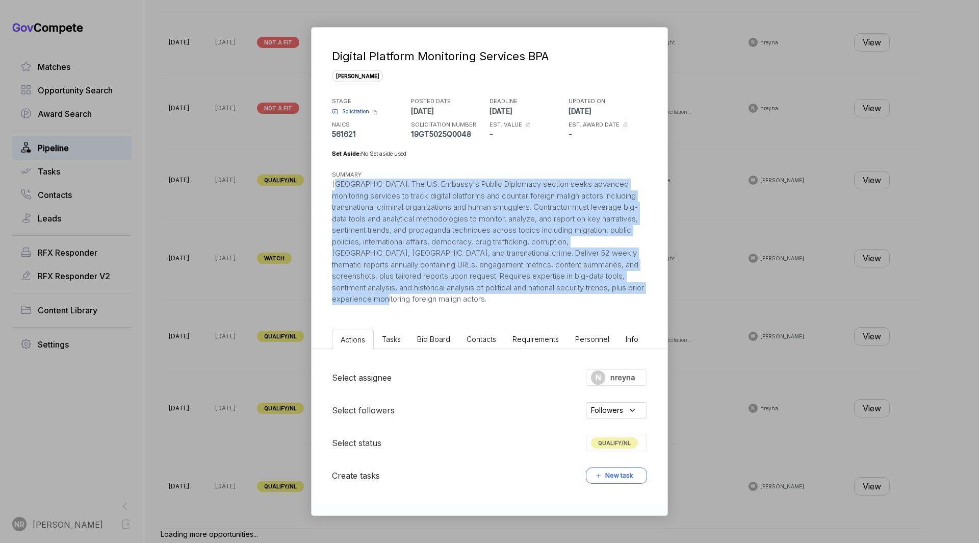
drag, startPoint x: 466, startPoint y: 298, endPoint x: 325, endPoint y: 184, distance: 181.7
click at [325, 184] on div "Digital Platform Monitoring Services BPA sam STAGE Solicitation Copy link POSTE…" at bounding box center [490, 166] width 356 height 277
copy div "Guatemala. The U.S. Embassy's Public Diplomacy section seeks advanced monitorin…"
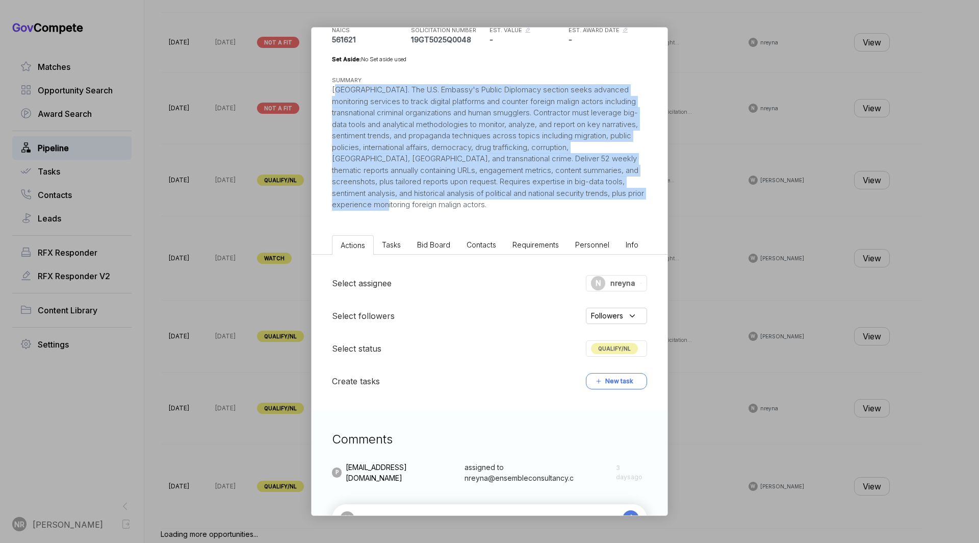
scroll to position [131, 0]
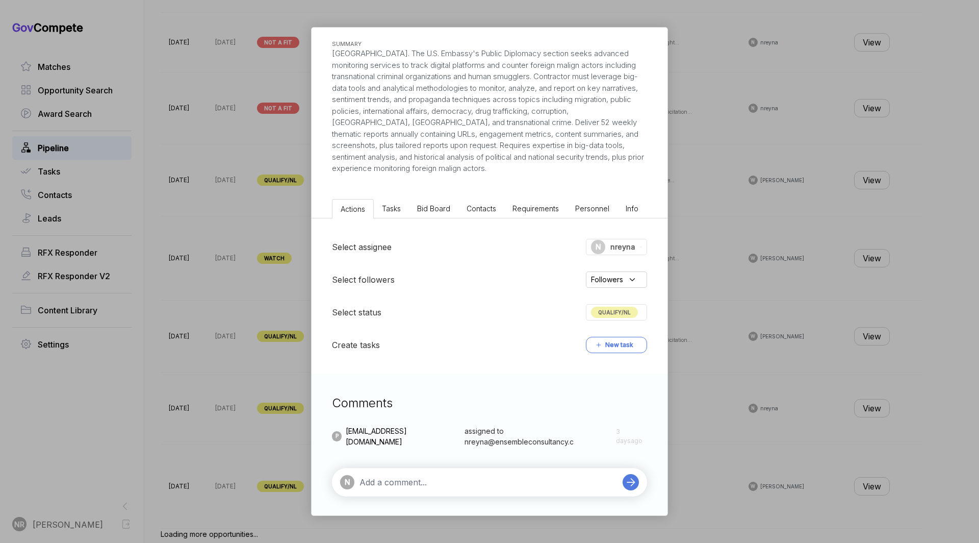
click at [451, 390] on textarea at bounding box center [489, 482] width 258 height 12
paste textarea "You said: HR001125S0009.pdf PDF Ensemble Digital Capabilities.pdf PDF With the …"
type textarea "You said: HR001125S0009.pdf PDF Ensemble Digital Capabilities.pdf PDF With the …"
paste textarea "You said: HR001125S0009.pdf PDF Ensemble Digital Capabilities.pdf PDF With the …"
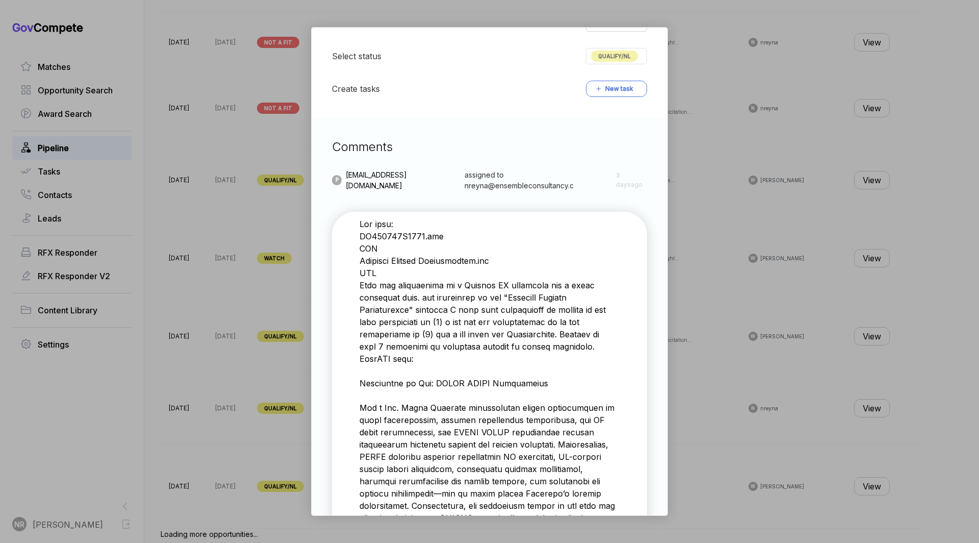
scroll to position [37120, 0]
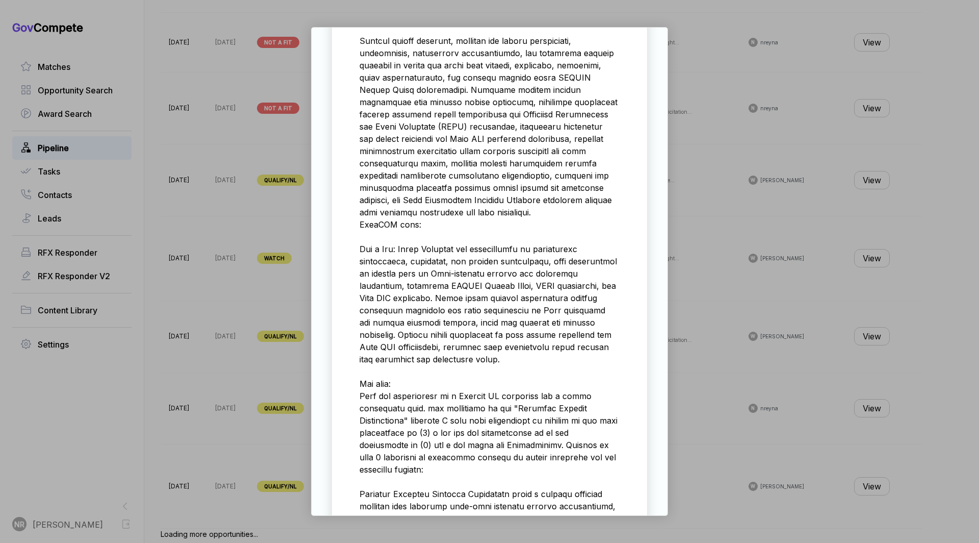
scroll to position [0, 0]
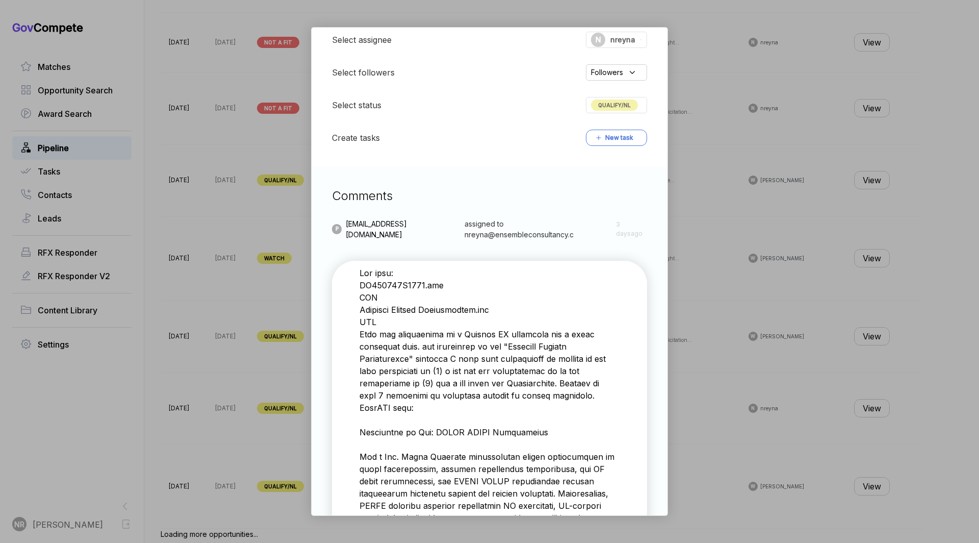
type textarea "While Ensemble has strengths in AI/ML, cloud analytics, and data visualization,…"
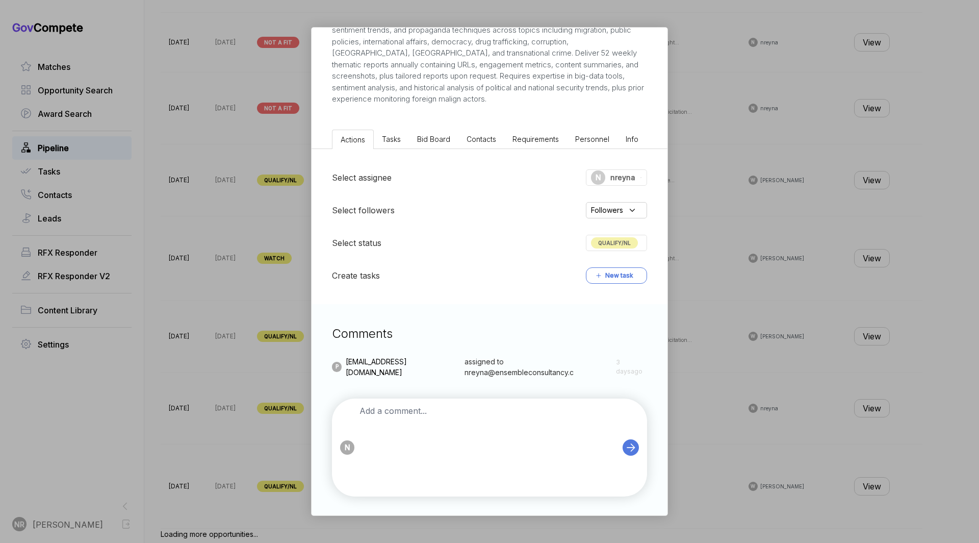
scroll to position [241, 0]
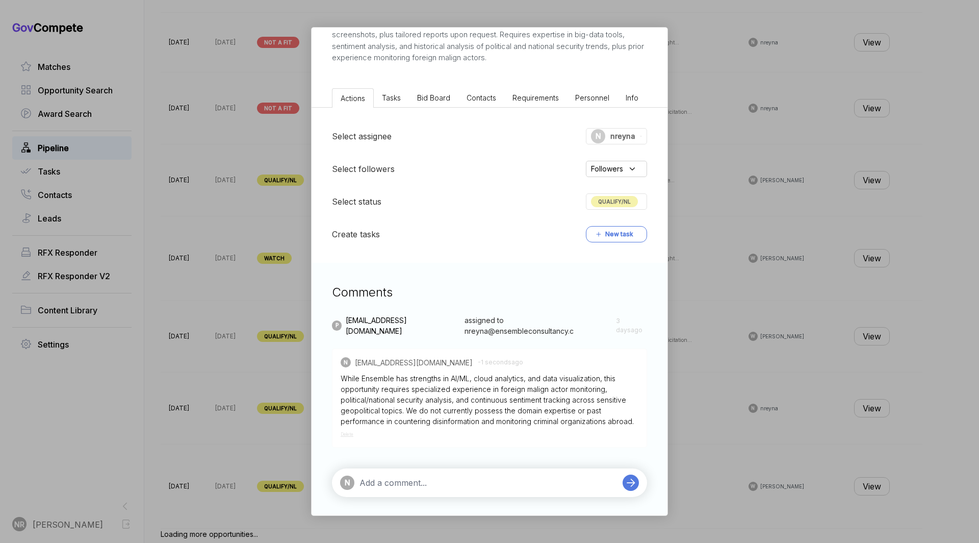
click at [462, 390] on textarea at bounding box center [489, 482] width 258 height 12
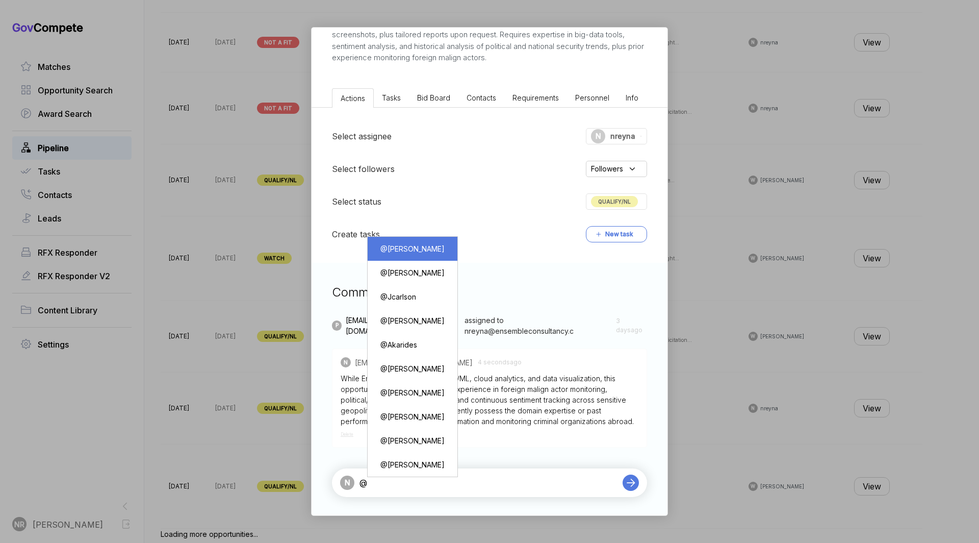
type textarea "@[PERSON_NAME]"
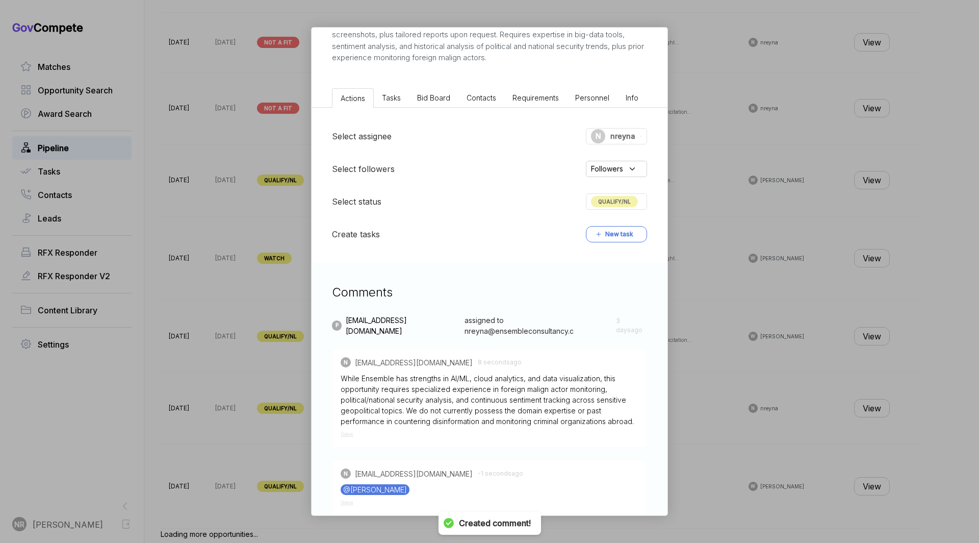
scroll to position [309, 0]
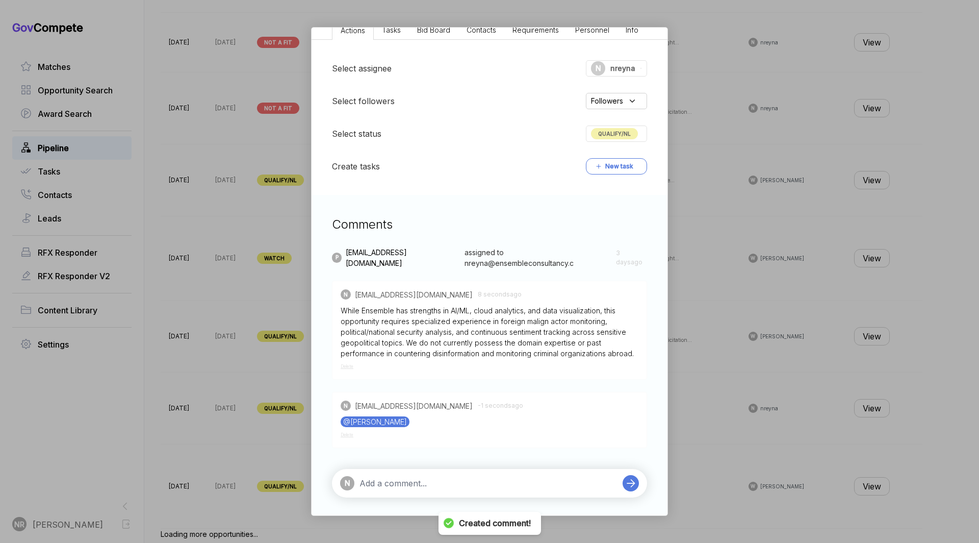
click at [605, 136] on span "QUALIFY/NL" at bounding box center [614, 133] width 47 height 11
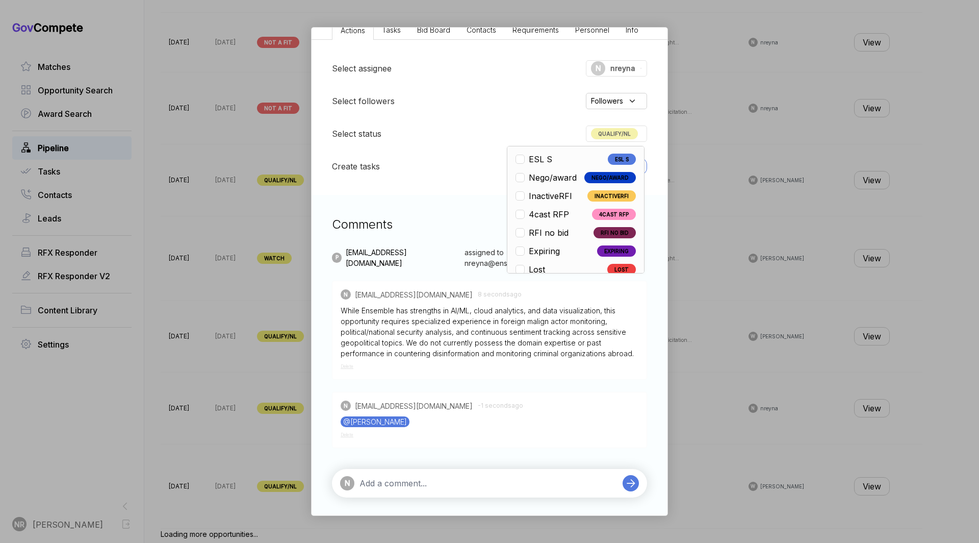
scroll to position [238, 0]
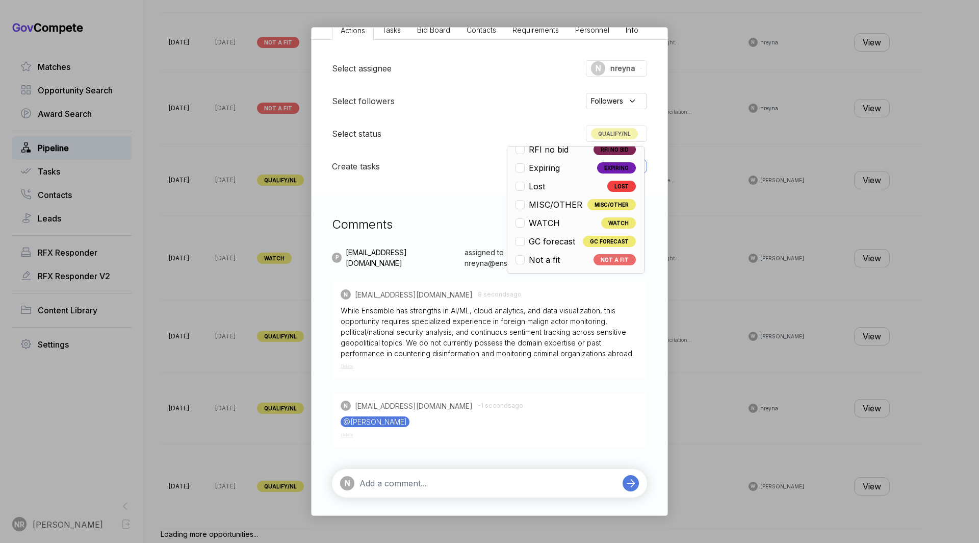
click at [549, 257] on span "Not a fit" at bounding box center [544, 259] width 31 height 12
checkbox input "false"
checkbox input "true"
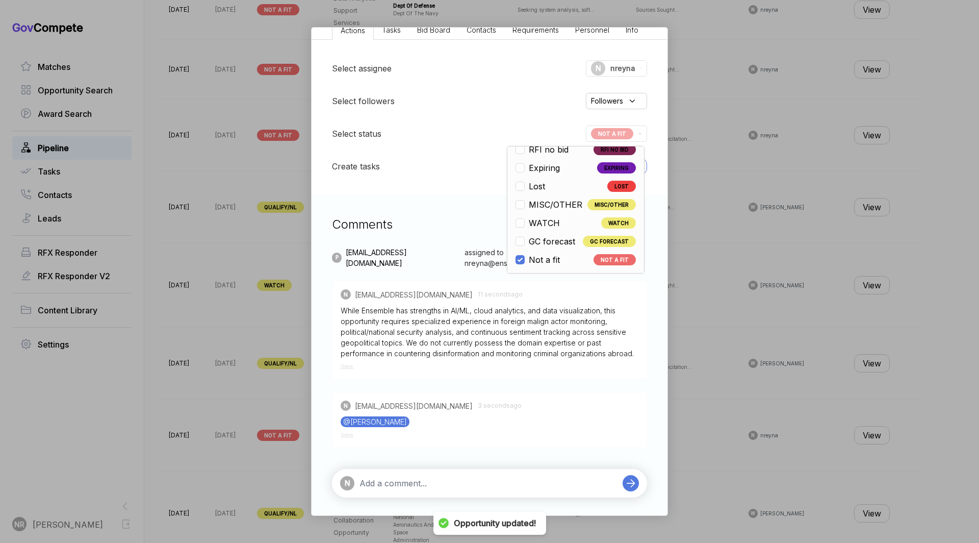
scroll to position [626, 0]
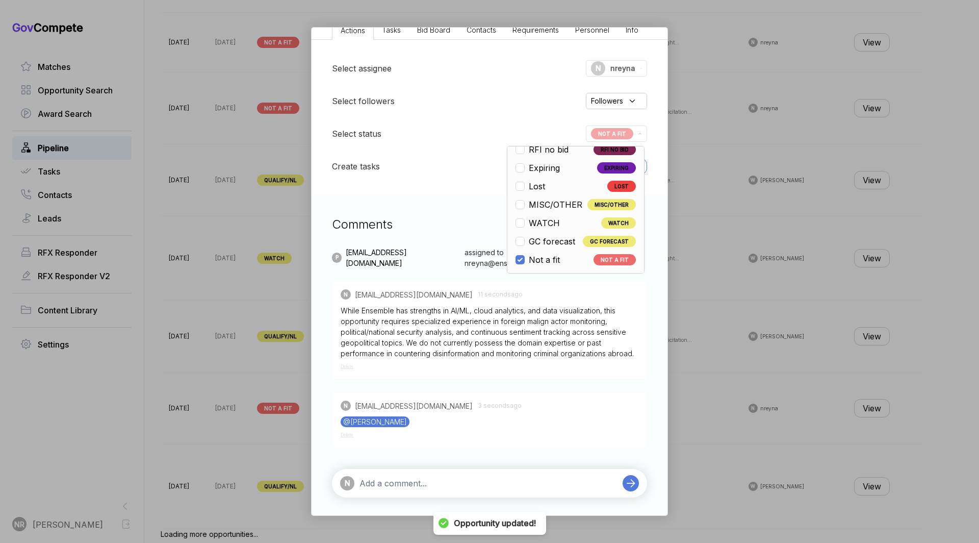
click at [617, 390] on div "@[PERSON_NAME]" at bounding box center [490, 421] width 298 height 11
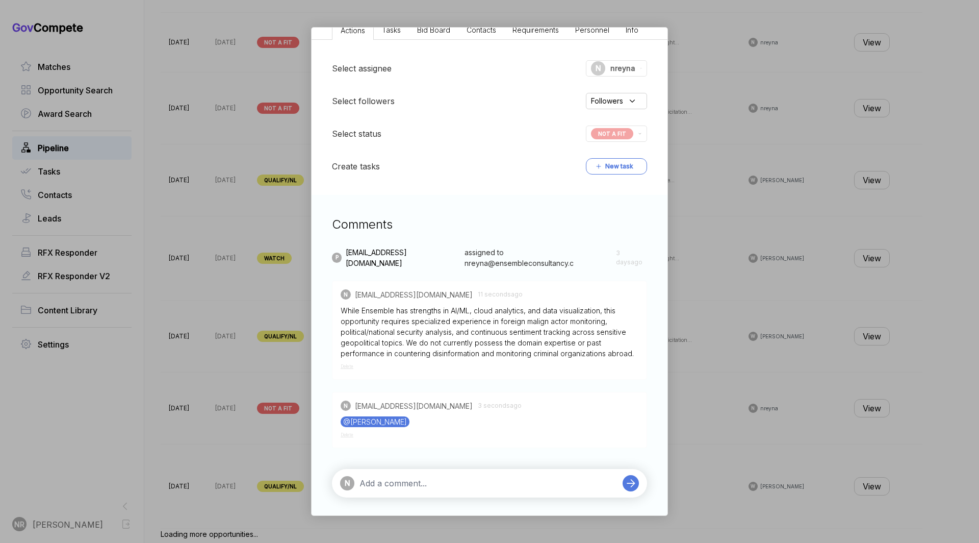
click at [704, 361] on div "Digital Platform Monitoring Services BPA sam STAGE Solicitation Copy link POSTE…" at bounding box center [489, 271] width 979 height 543
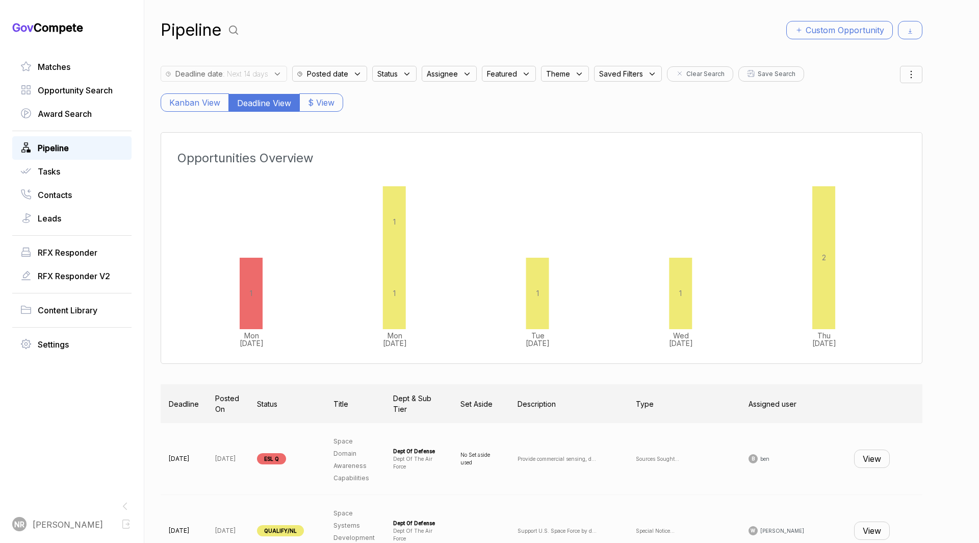
scroll to position [413, 0]
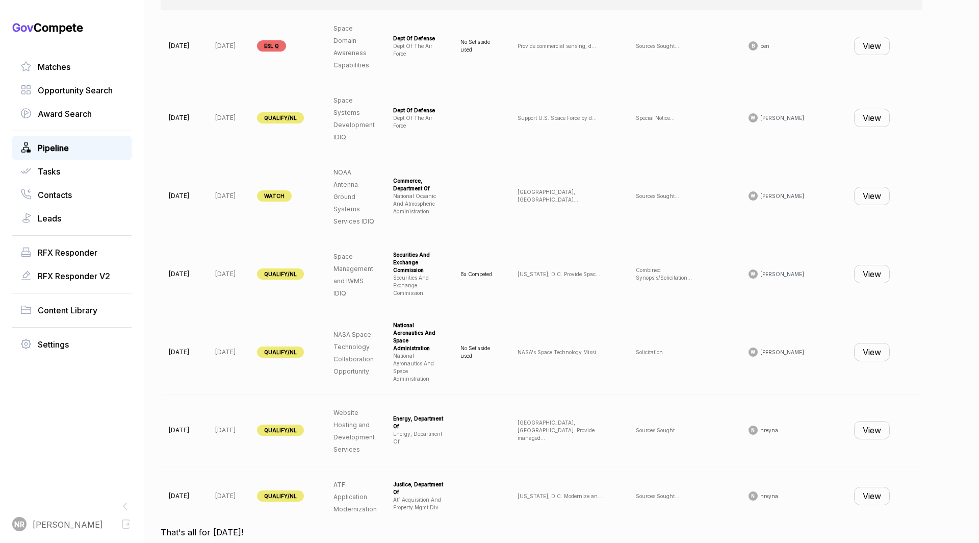
click at [863, 421] on button "View" at bounding box center [872, 430] width 36 height 18
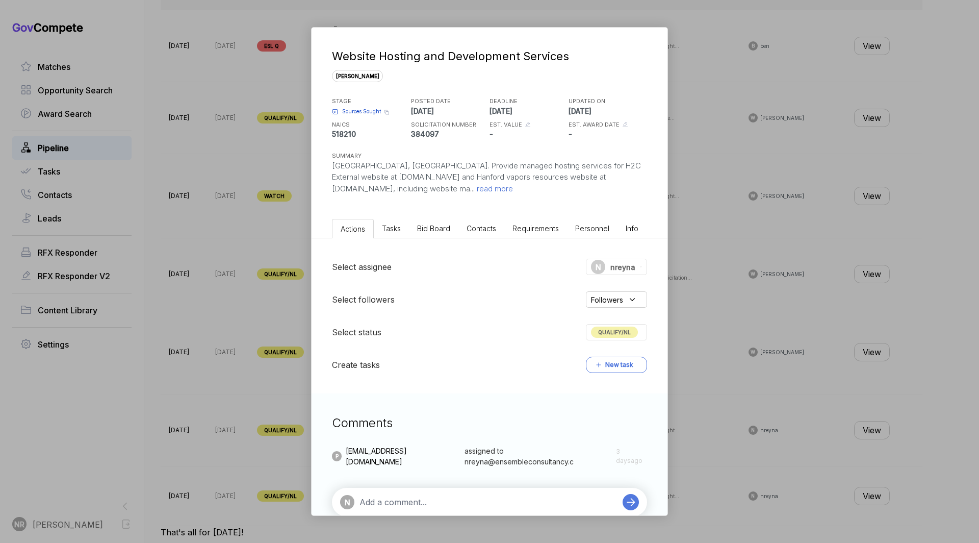
click at [513, 190] on span "read more" at bounding box center [494, 189] width 38 height 10
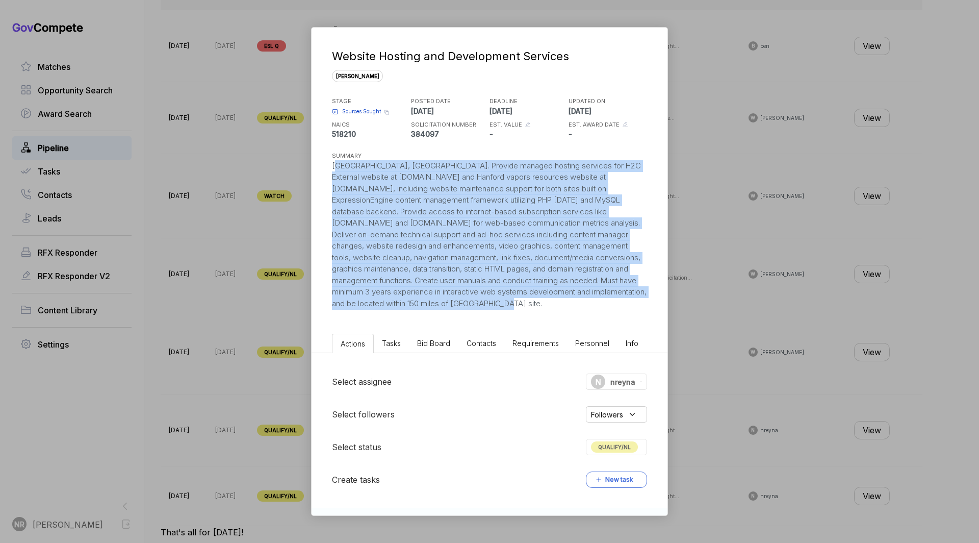
drag, startPoint x: 354, startPoint y: 312, endPoint x: 326, endPoint y: 164, distance: 150.0
click at [326, 164] on div "Website Hosting and Development Services [PERSON_NAME] STAGE Sources Sought Cop…" at bounding box center [490, 169] width 356 height 282
copy div "[GEOGRAPHIC_DATA], [GEOGRAPHIC_DATA]. Provide managed hosting services for H2C …"
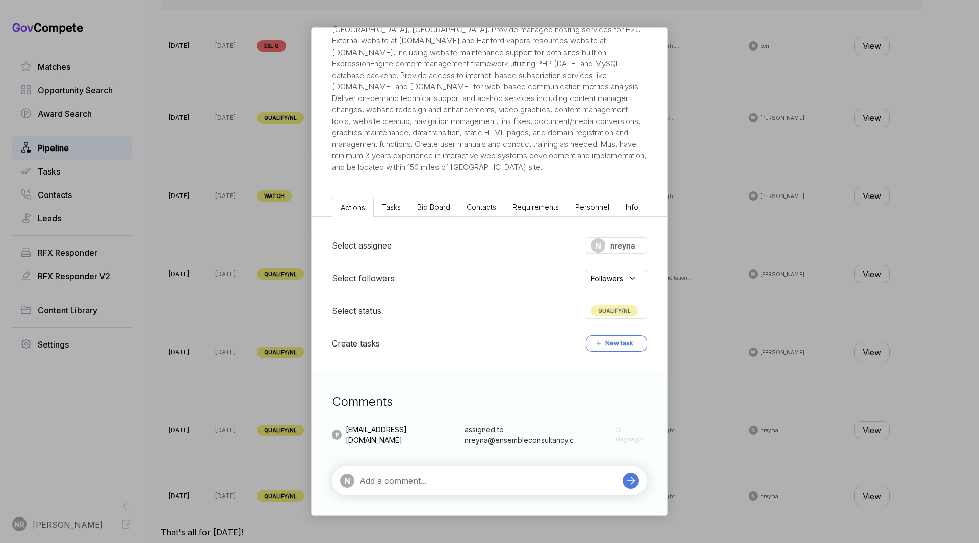
click at [487, 497] on div "Comments P [EMAIL_ADDRESS][DOMAIN_NAME] assigned to nreyna@ensembleconsultancy.…" at bounding box center [490, 443] width 356 height 143
click at [488, 481] on textarea at bounding box center [489, 480] width 258 height 12
paste textarea "Not a Fit: This opportunity requires deep familiarity with legacy platforms lik…"
type textarea "Not a Fit: This opportunity requires deep familiarity with legacy platforms lik…"
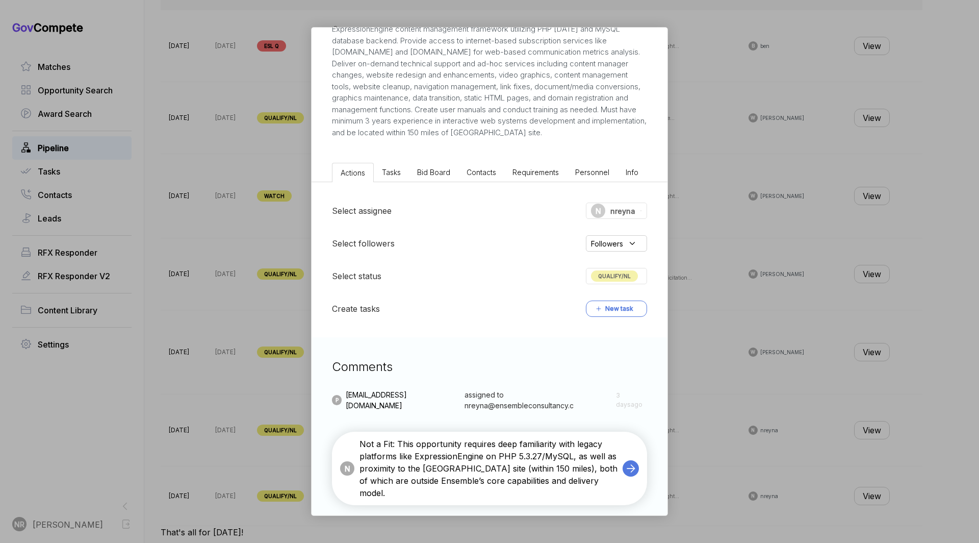
scroll to position [179, 0]
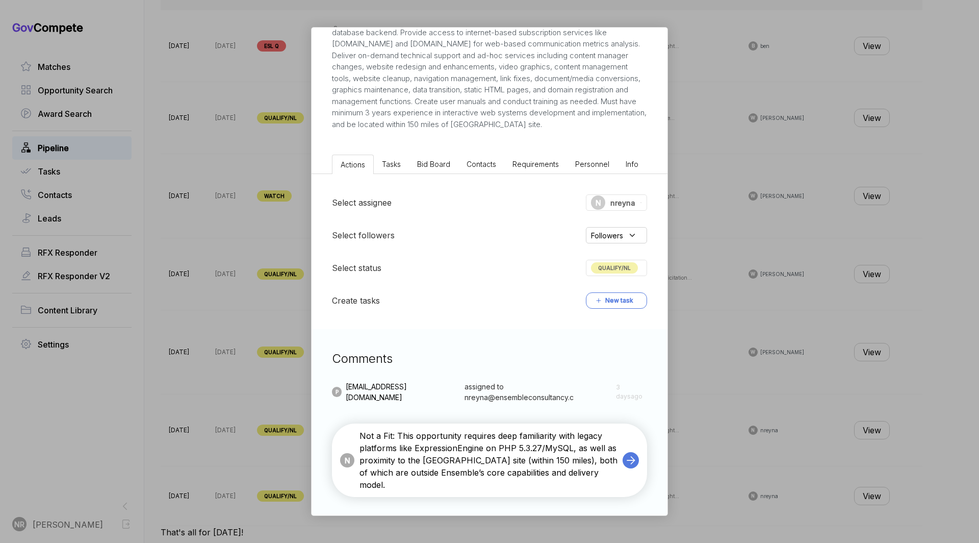
click at [636, 466] on icon at bounding box center [631, 460] width 14 height 14
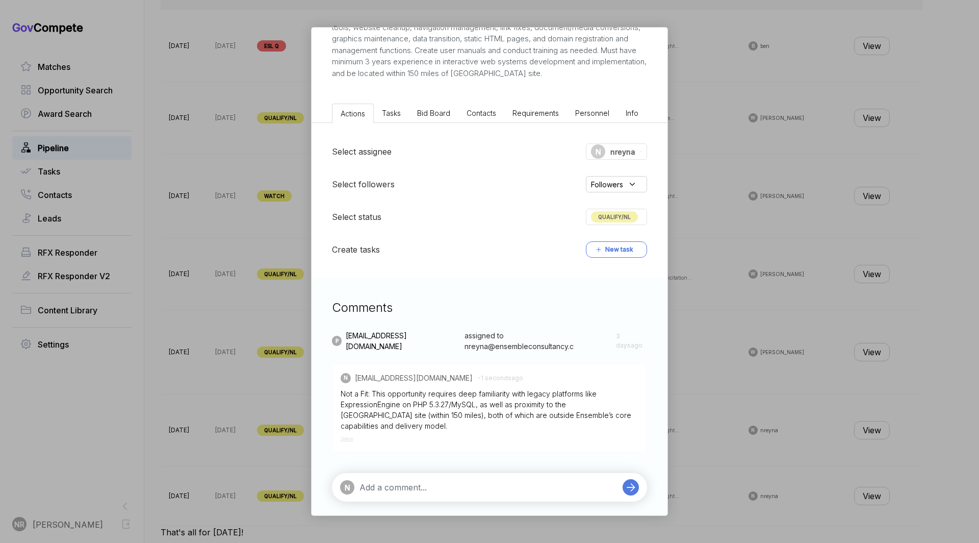
scroll to position [236, 0]
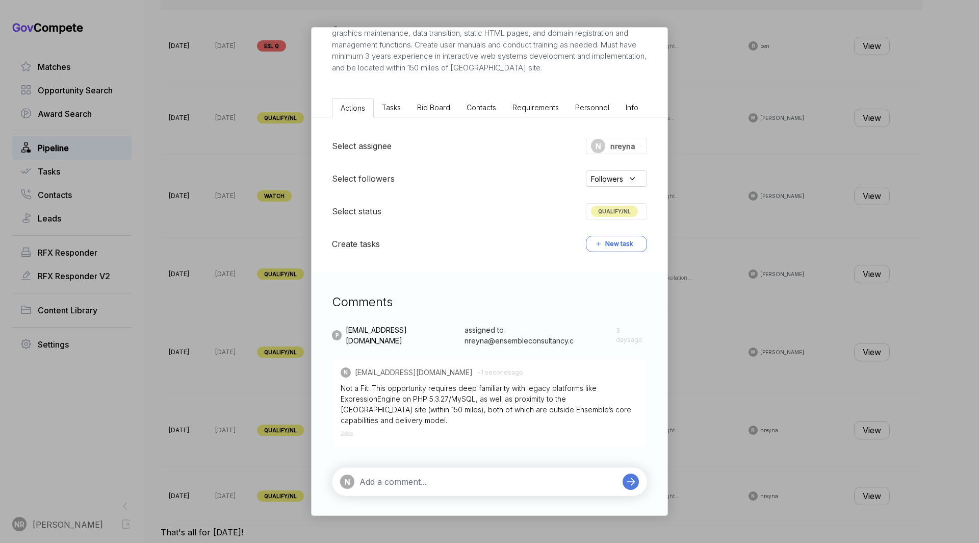
click at [524, 482] on textarea at bounding box center [489, 481] width 258 height 12
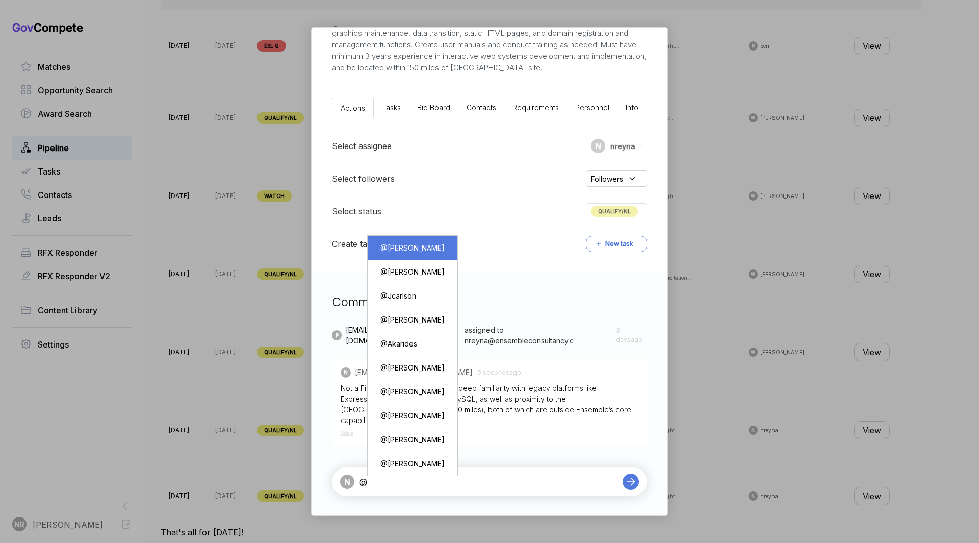
type textarea "@[PERSON_NAME]"
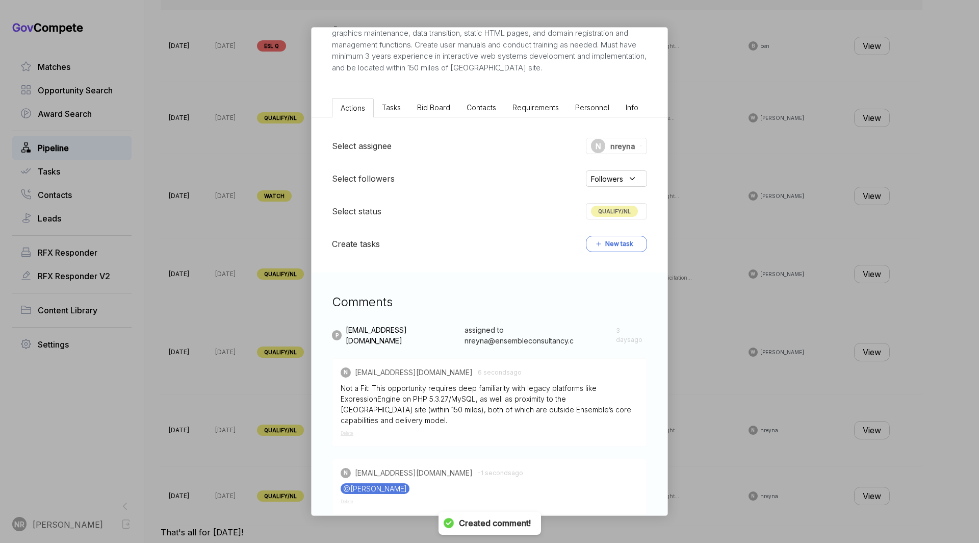
click at [624, 217] on span "QUALIFY/NL" at bounding box center [614, 211] width 47 height 11
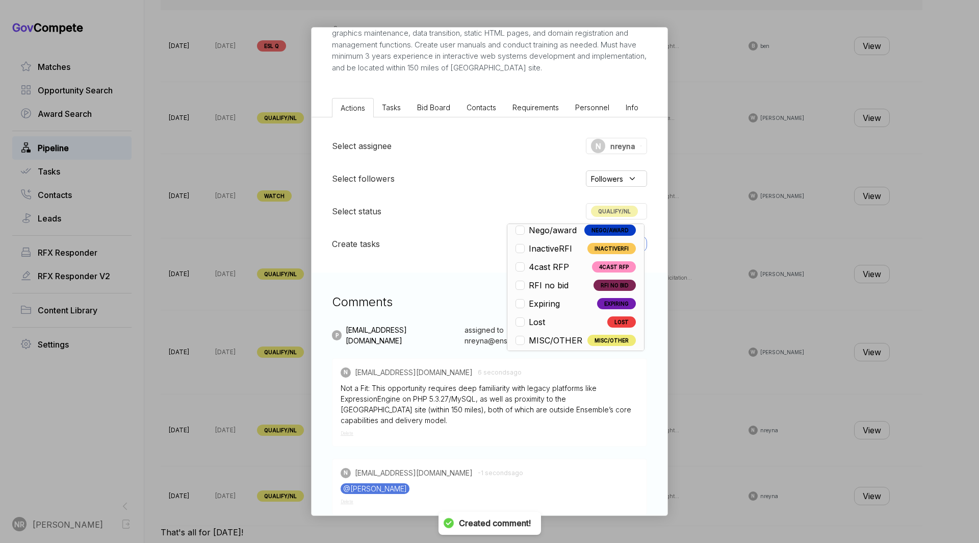
scroll to position [238, 0]
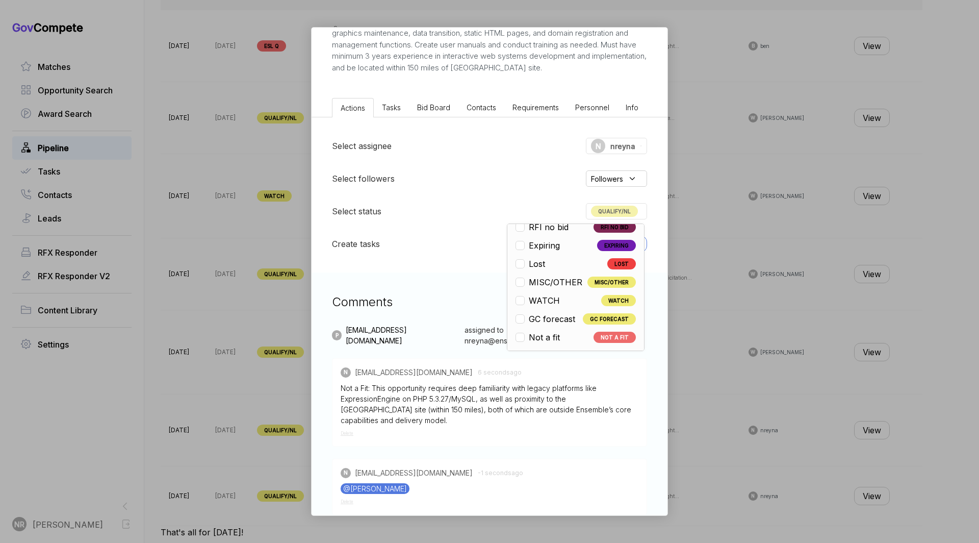
click at [554, 343] on span "Not a fit" at bounding box center [544, 337] width 31 height 12
checkbox input "false"
checkbox input "true"
click at [708, 305] on div "Website Hosting and Development Services [PERSON_NAME] STAGE Sources Sought Cop…" at bounding box center [489, 271] width 979 height 543
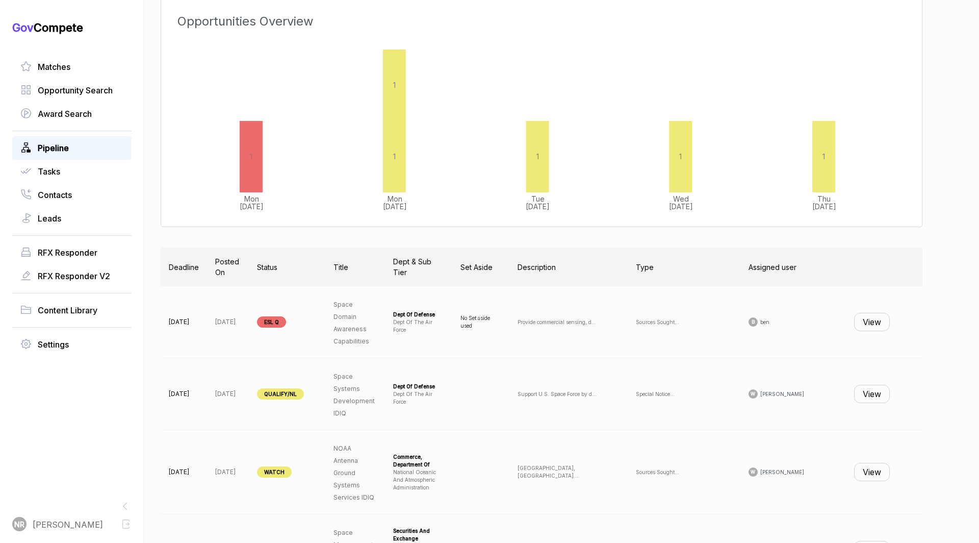
scroll to position [0, 0]
